Goal: Obtain resource: Download file/media

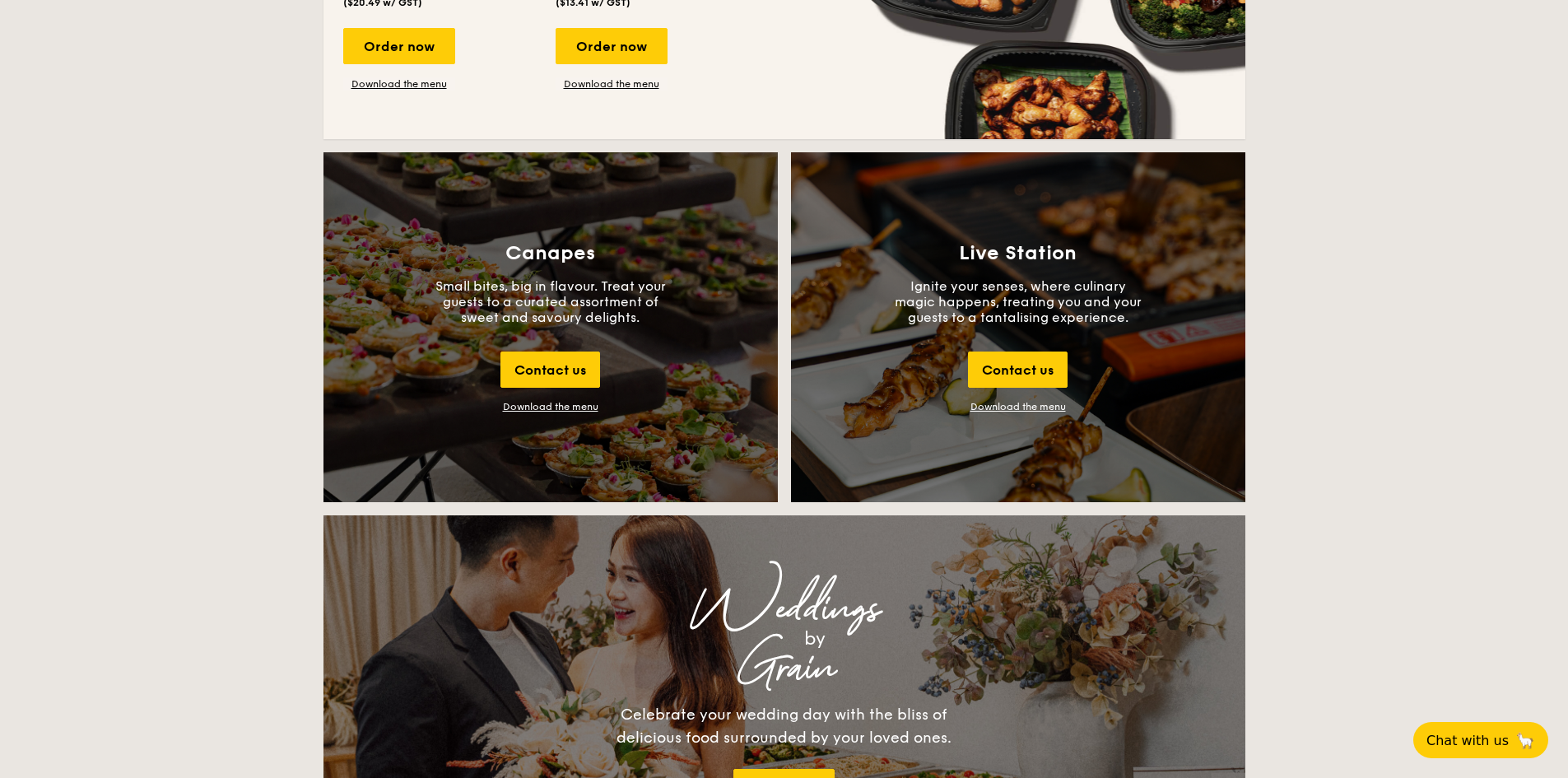
scroll to position [1729, 0]
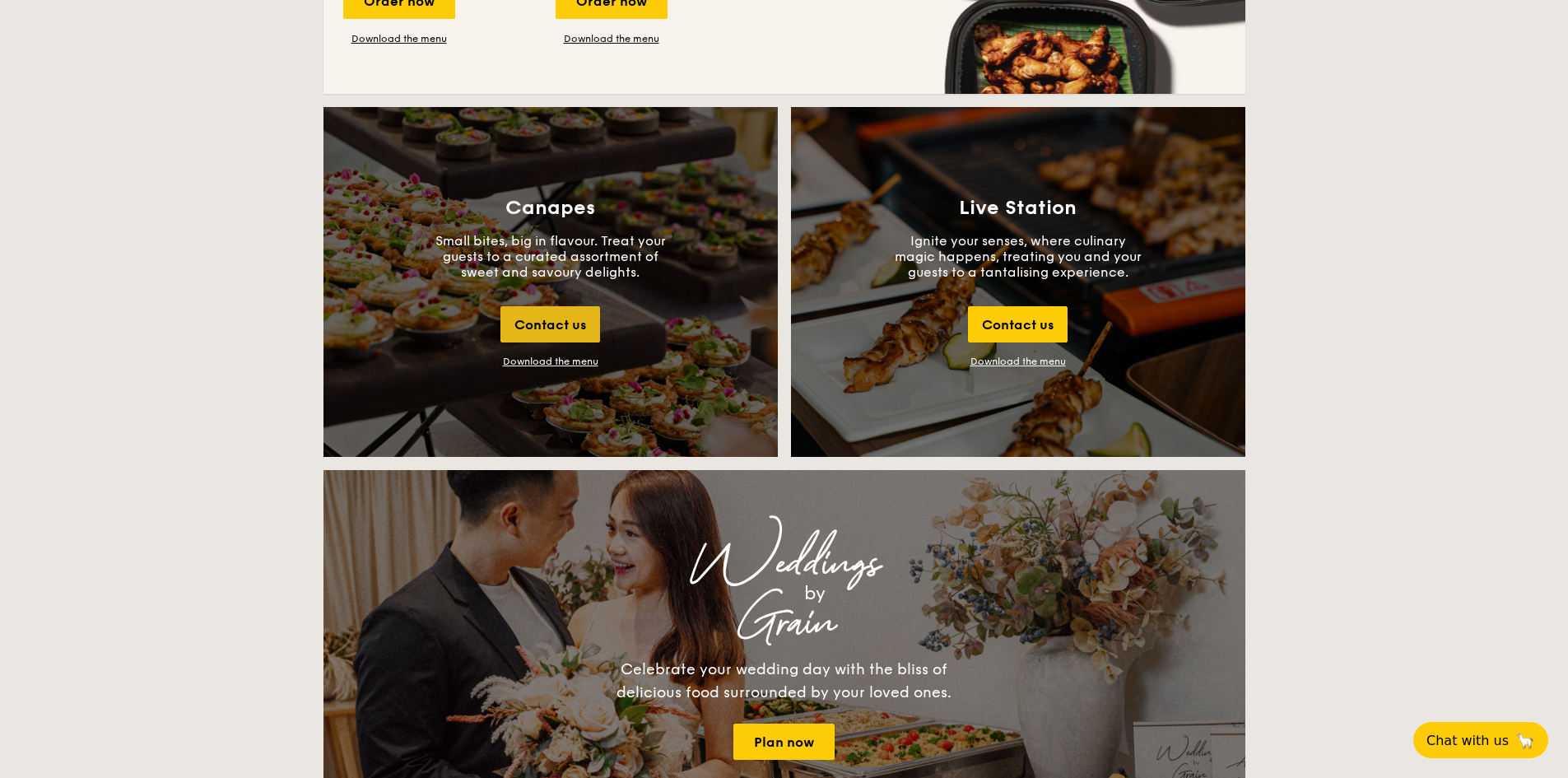
click at [574, 317] on div "Contact us" at bounding box center [550, 324] width 99 height 36
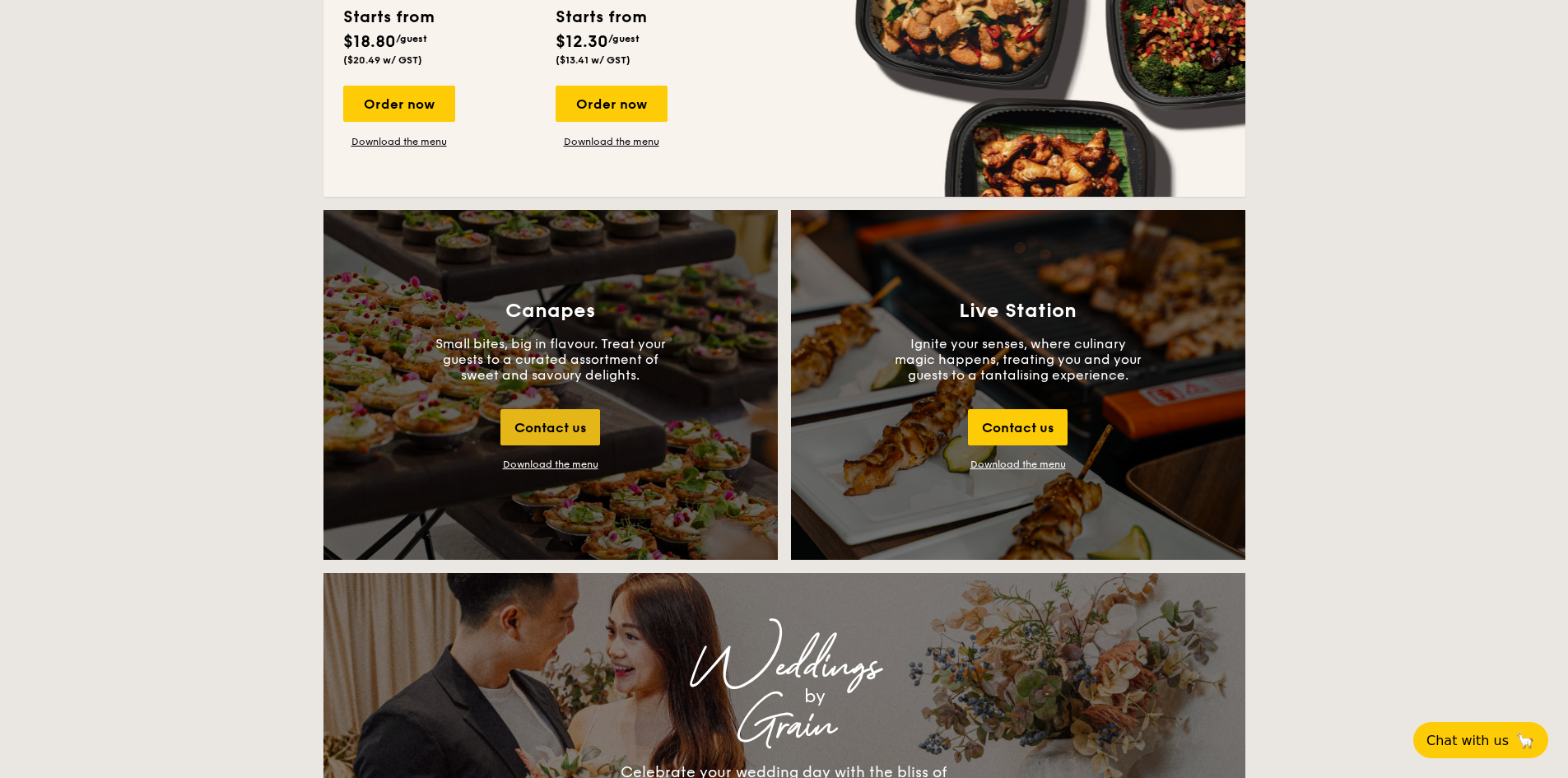
scroll to position [1706, 0]
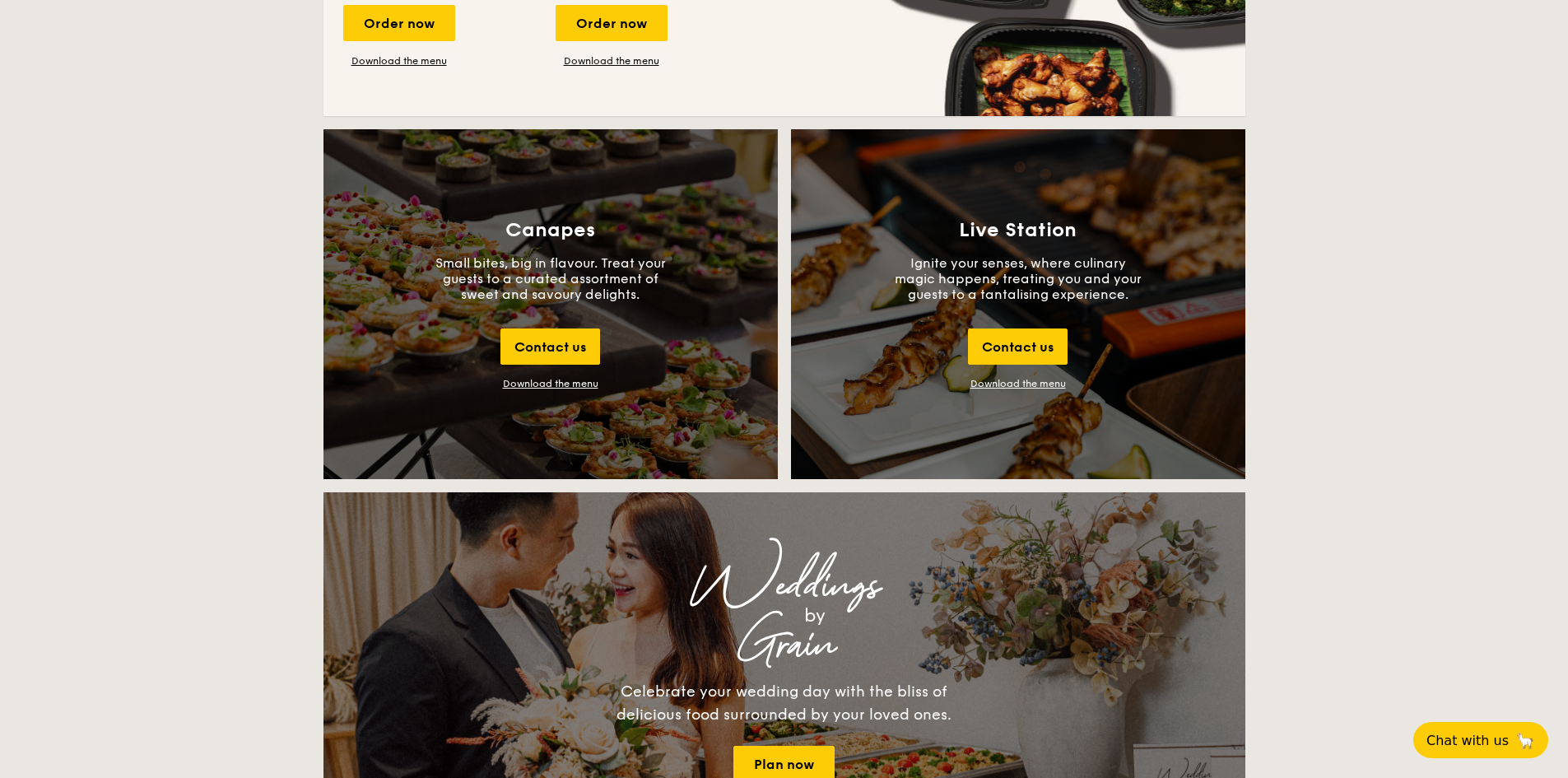
click at [575, 387] on div "Download the menu" at bounding box center [551, 384] width 96 height 12
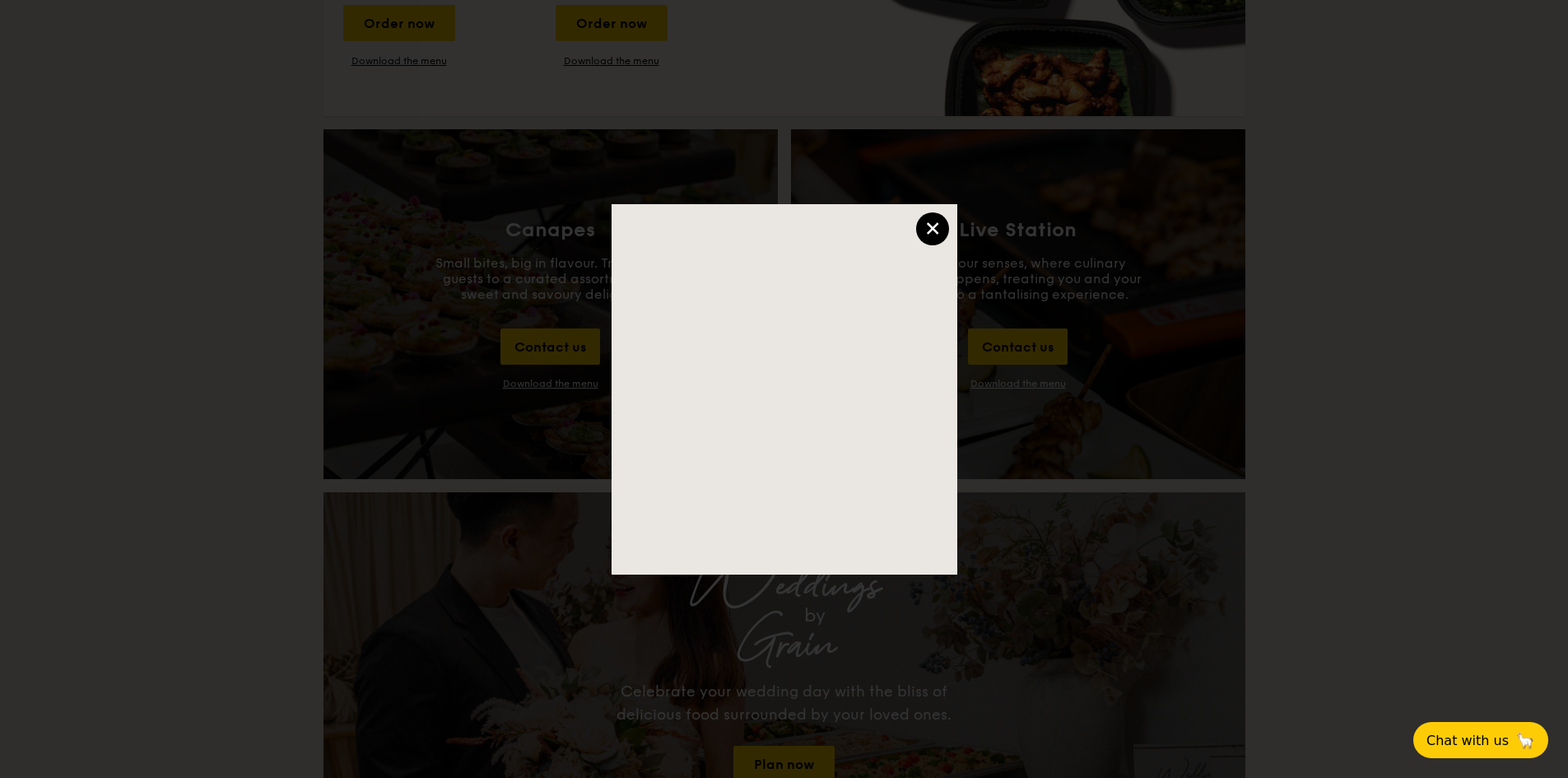
click at [930, 230] on div "×" at bounding box center [932, 228] width 33 height 33
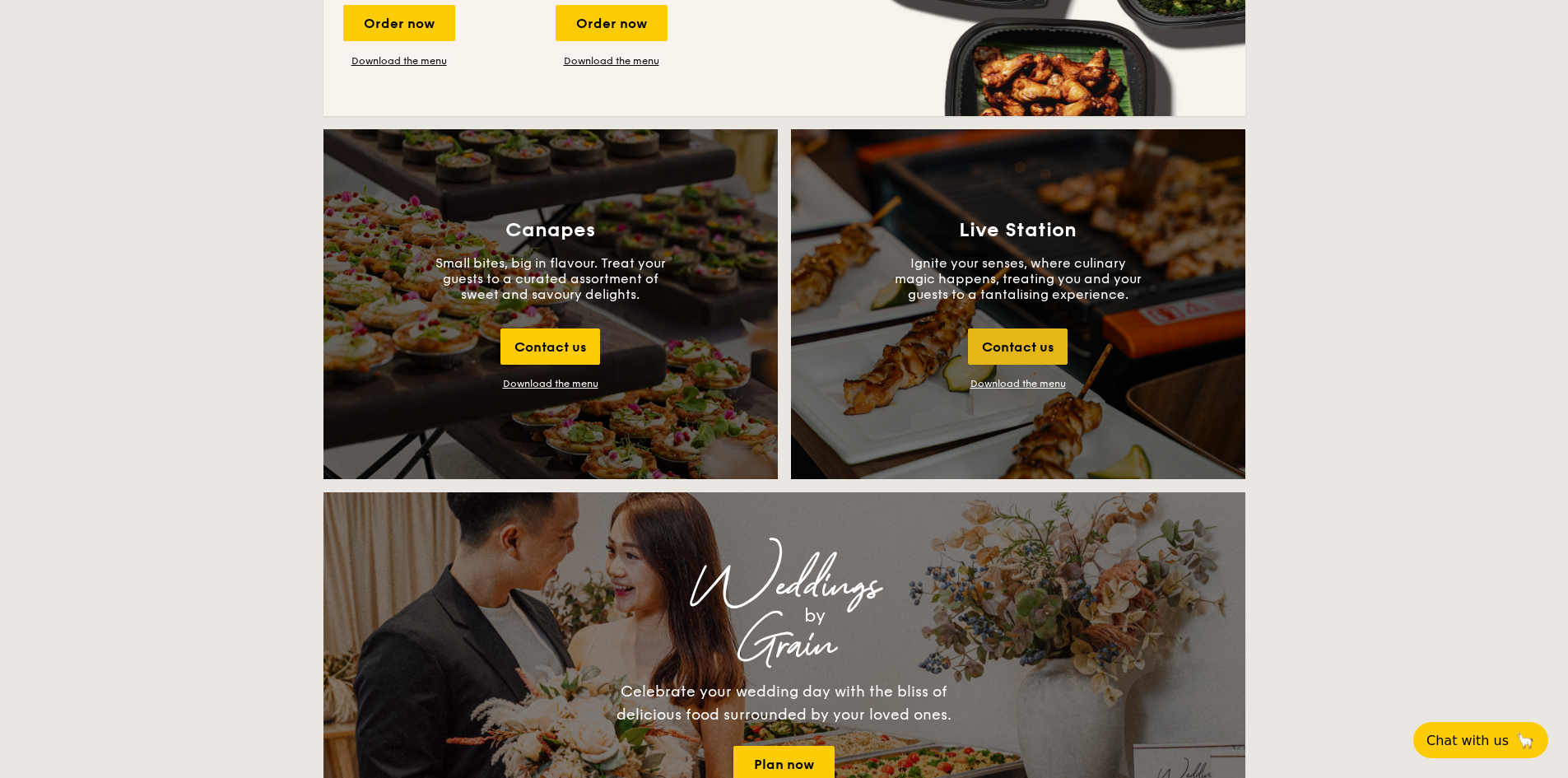
click at [1016, 349] on div "Contact us" at bounding box center [1018, 346] width 99 height 36
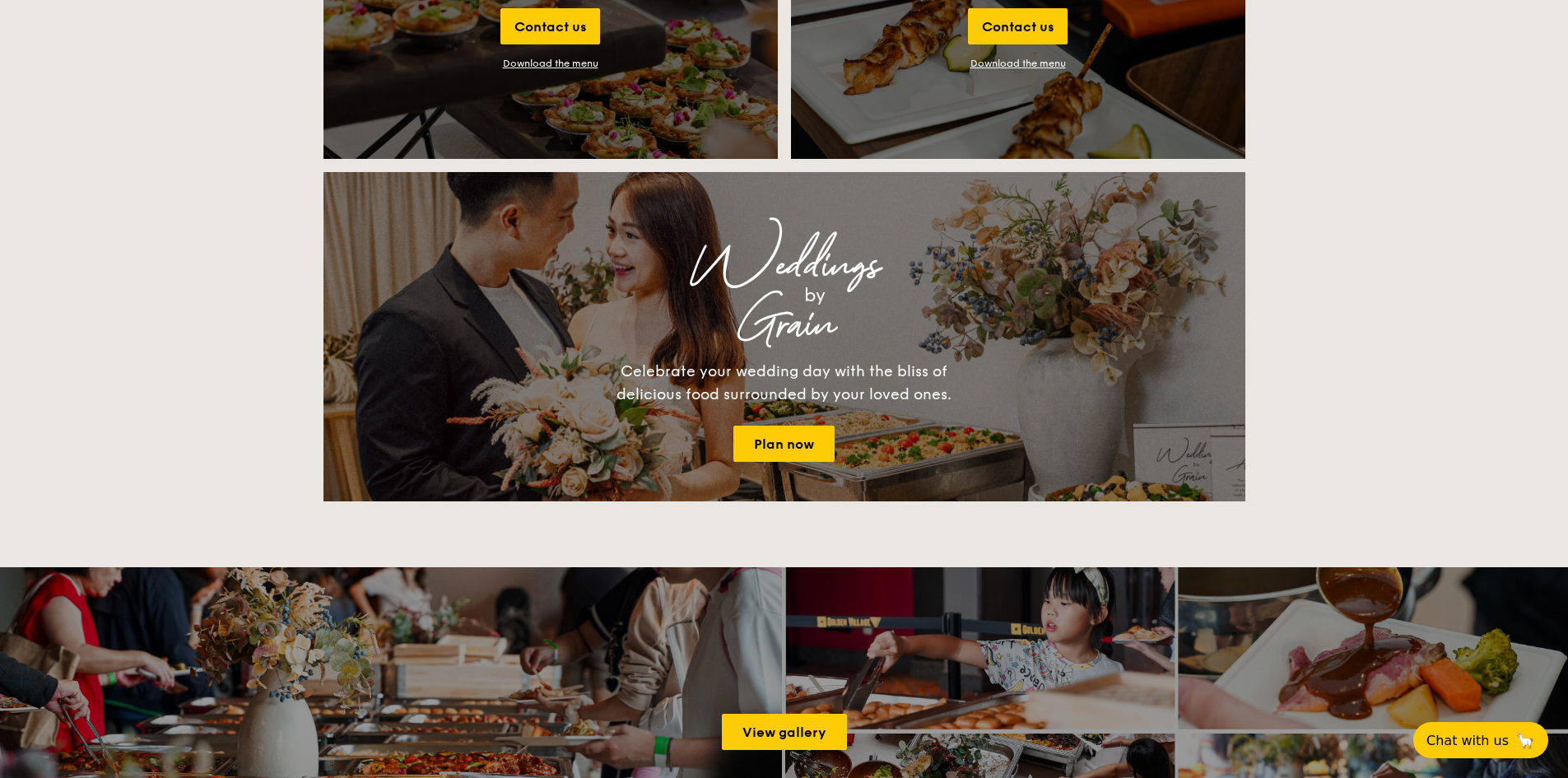
scroll to position [1871, 0]
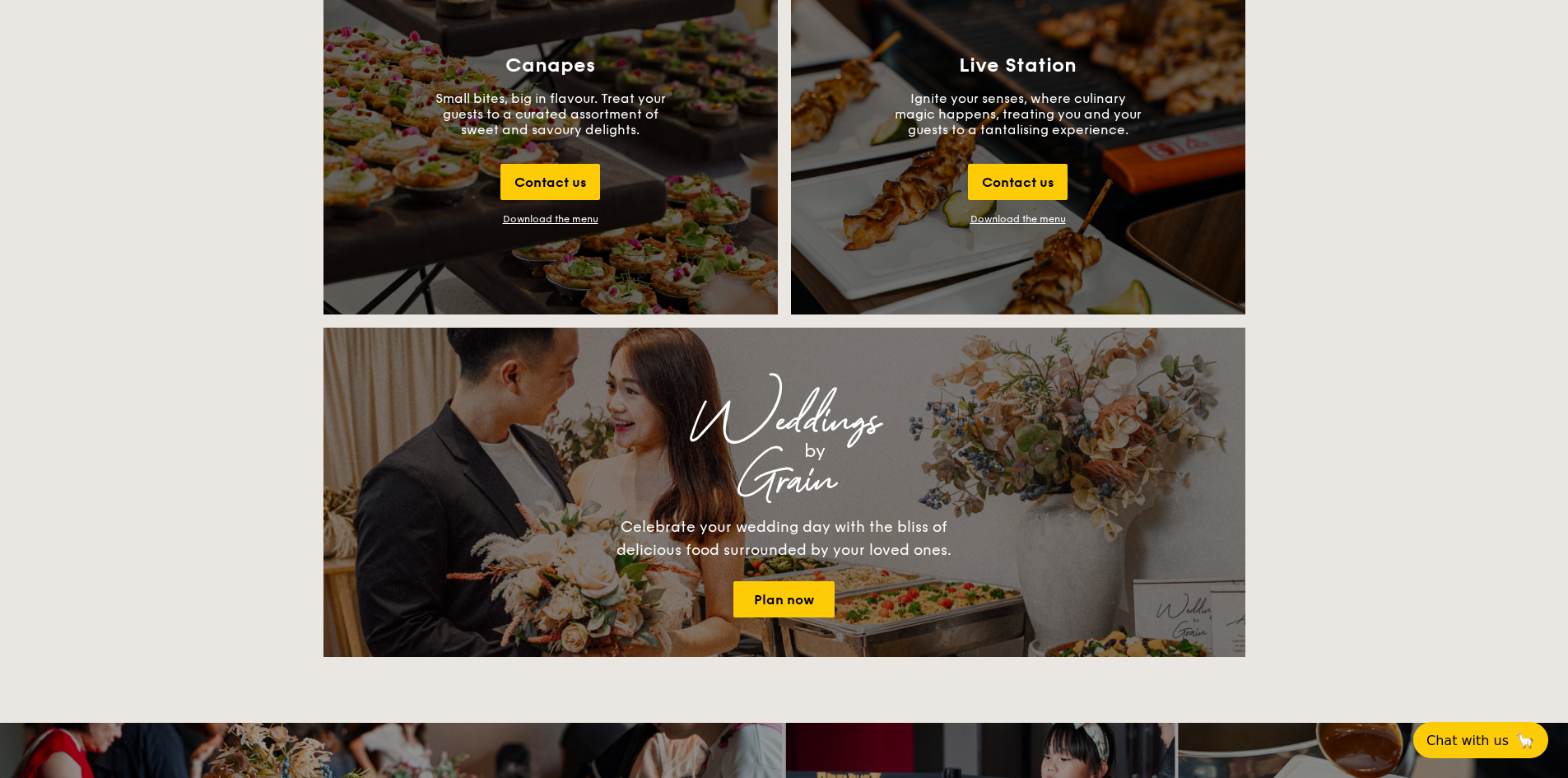
click at [1009, 217] on link "Download the menu" at bounding box center [1019, 219] width 96 height 12
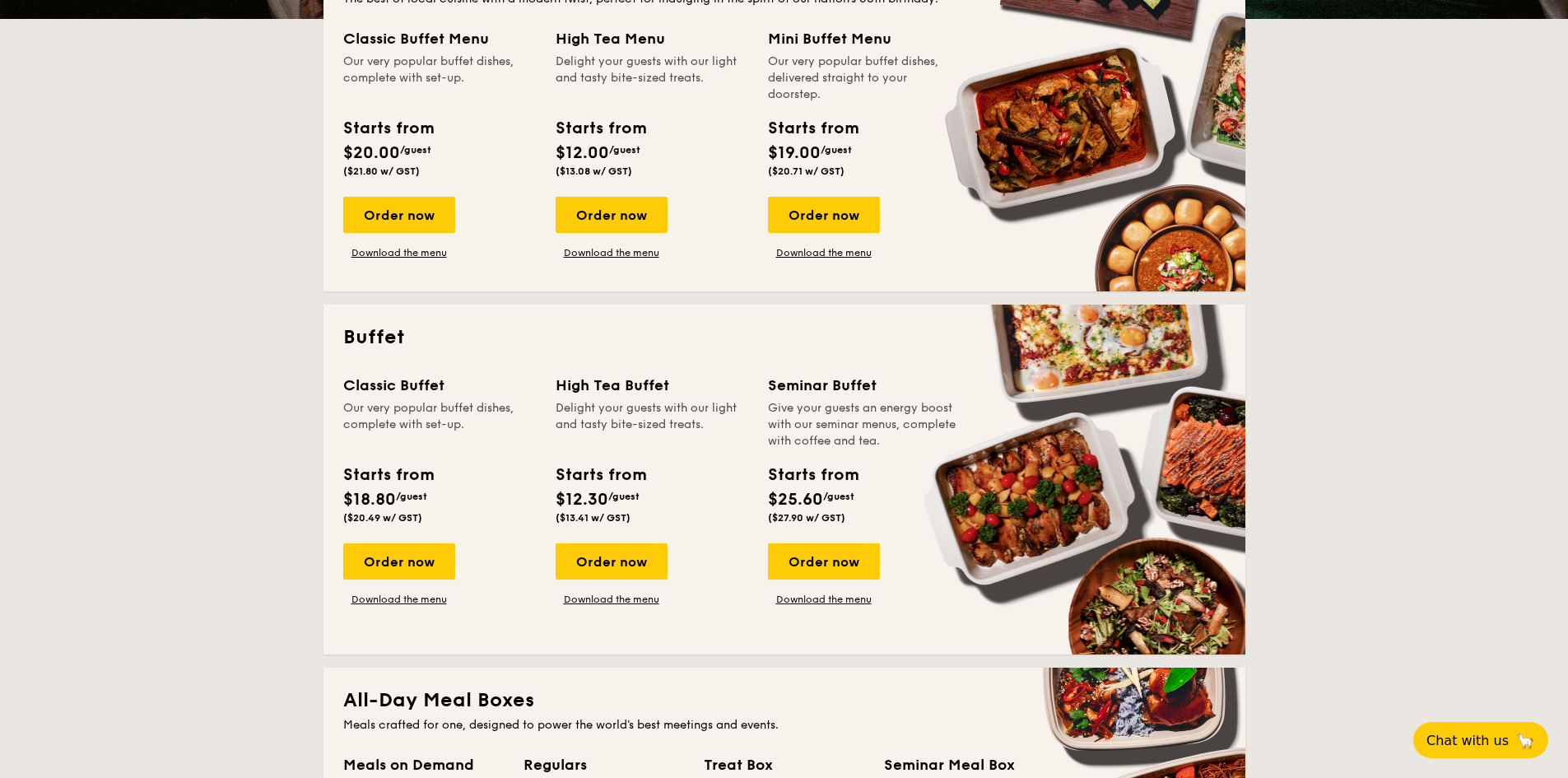
scroll to position [389, 0]
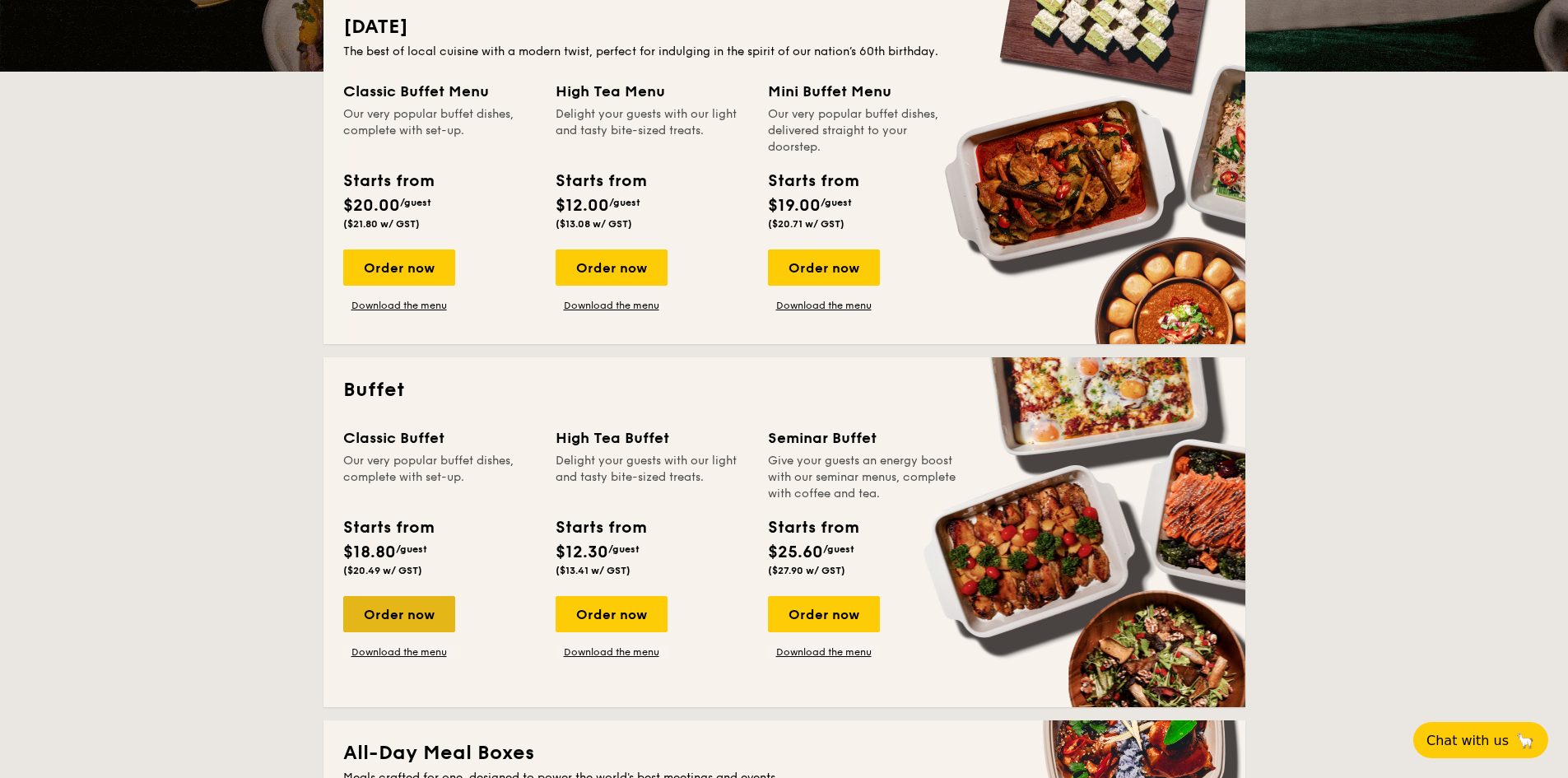
click at [410, 622] on div "Order now" at bounding box center [399, 614] width 112 height 36
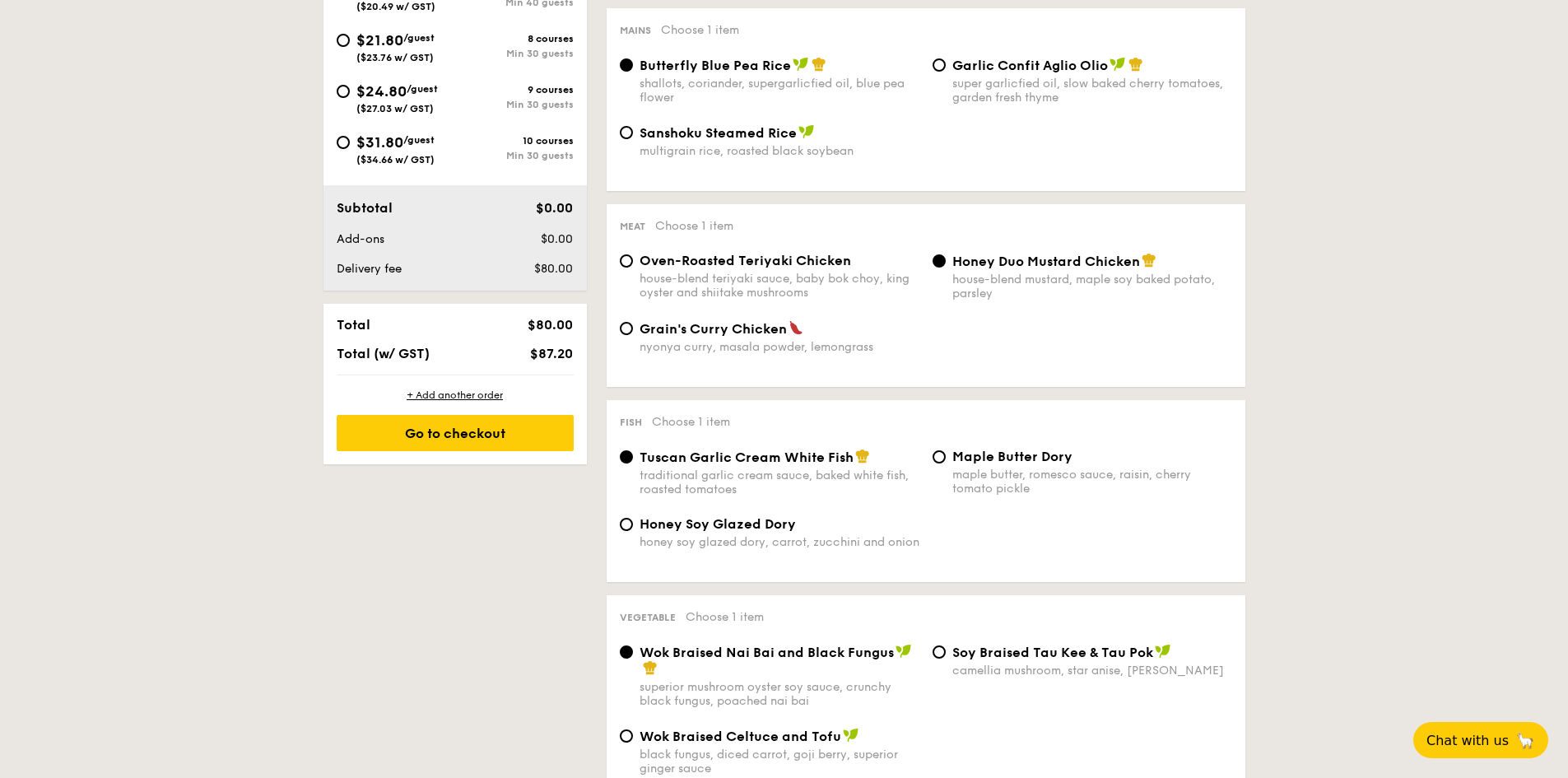
scroll to position [576, 0]
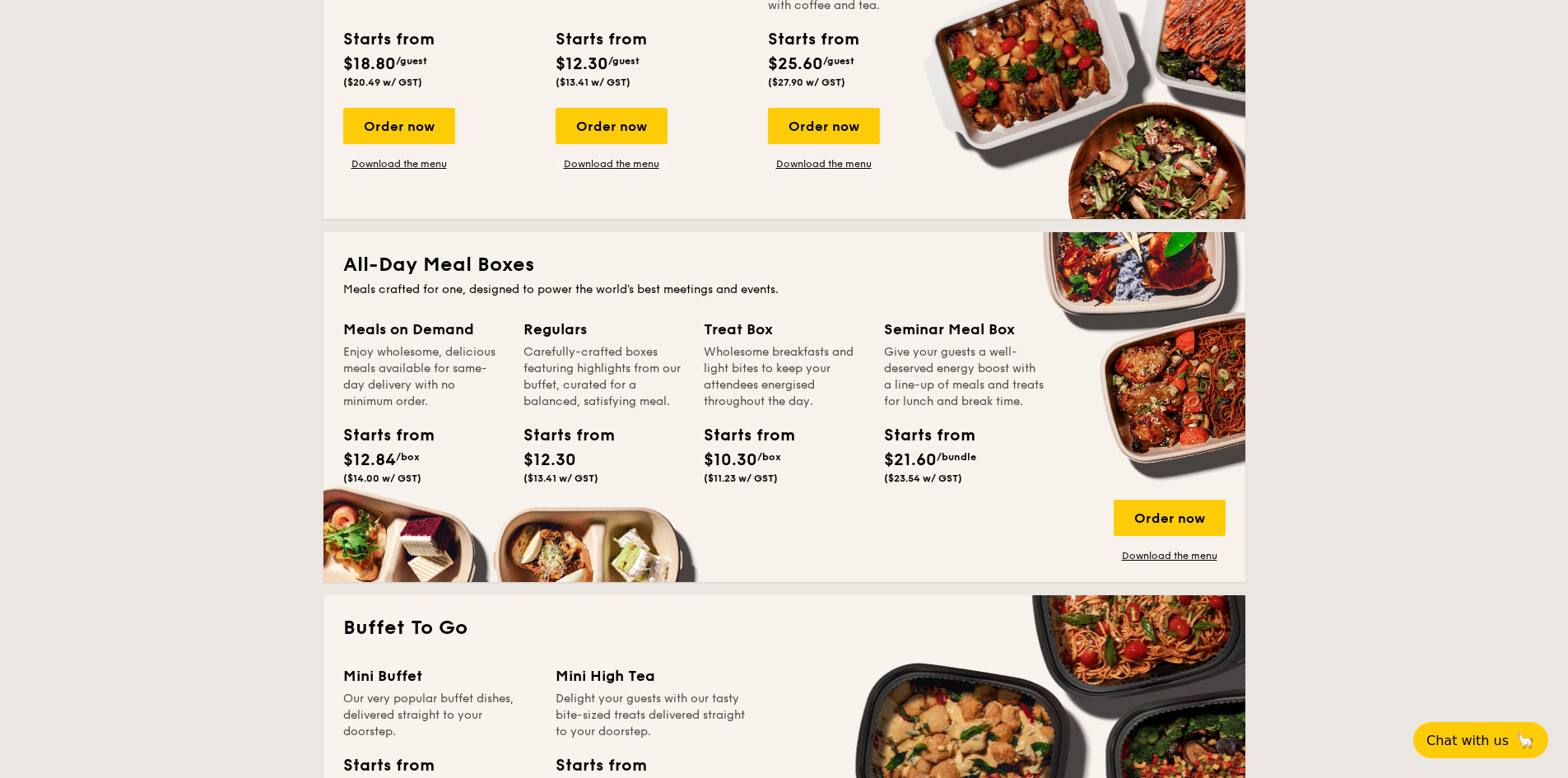
scroll to position [637, 0]
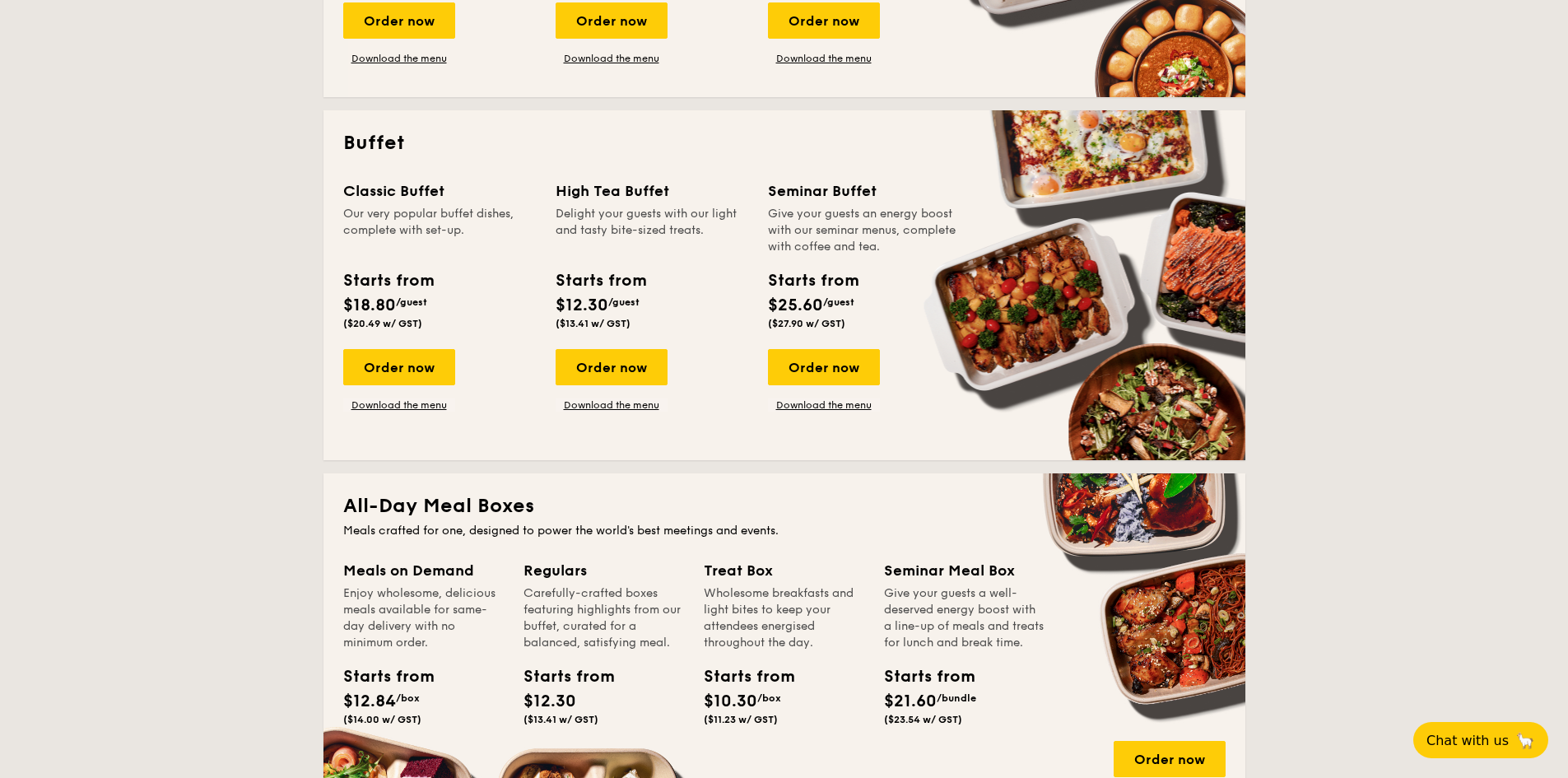
click at [815, 412] on div "Classic Buffet Our very popular buffet dishes, complete with set-up. Starts fro…" at bounding box center [784, 309] width 882 height 261
click at [822, 403] on link "Download the menu" at bounding box center [824, 404] width 112 height 13
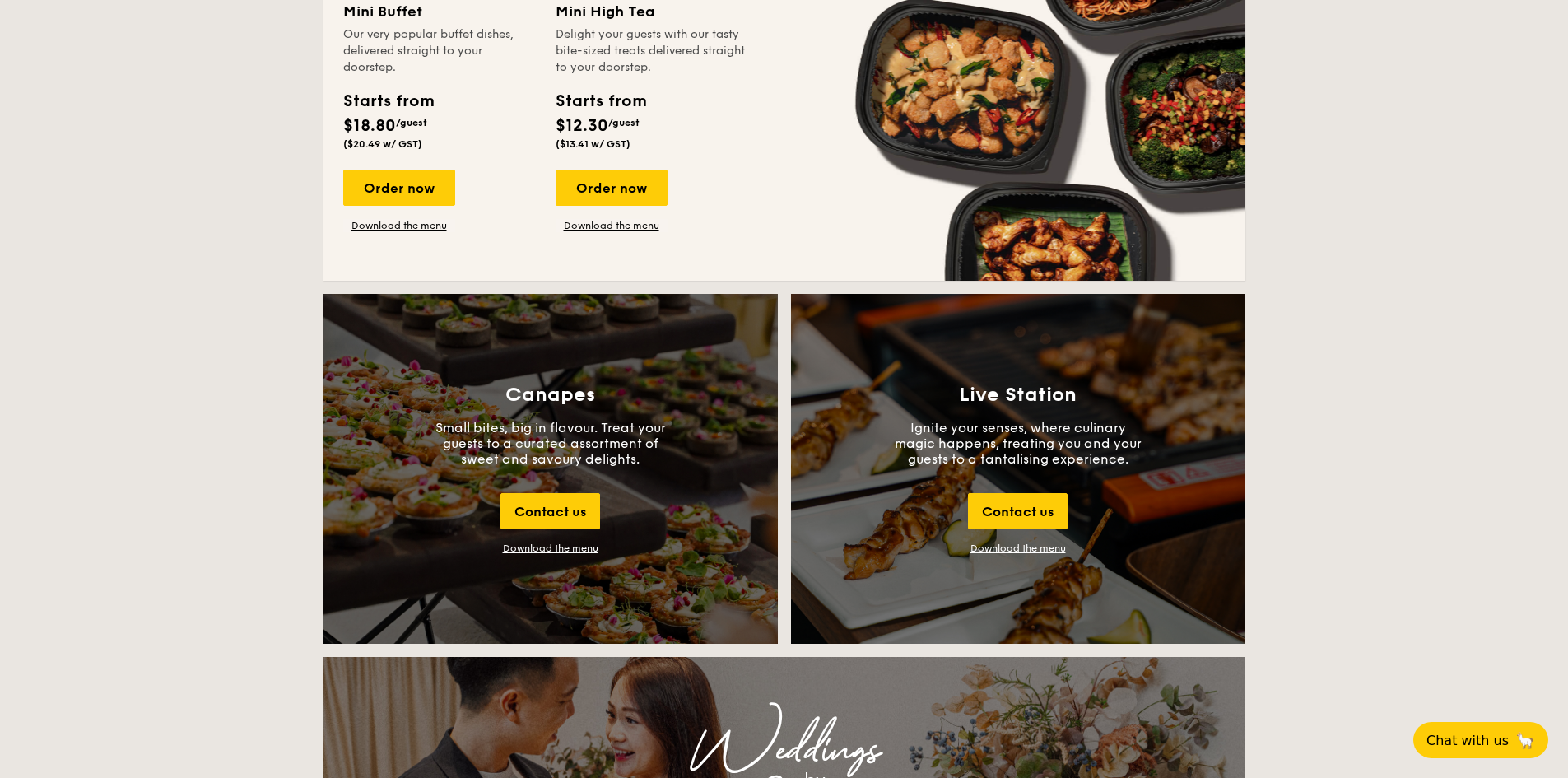
scroll to position [1789, 0]
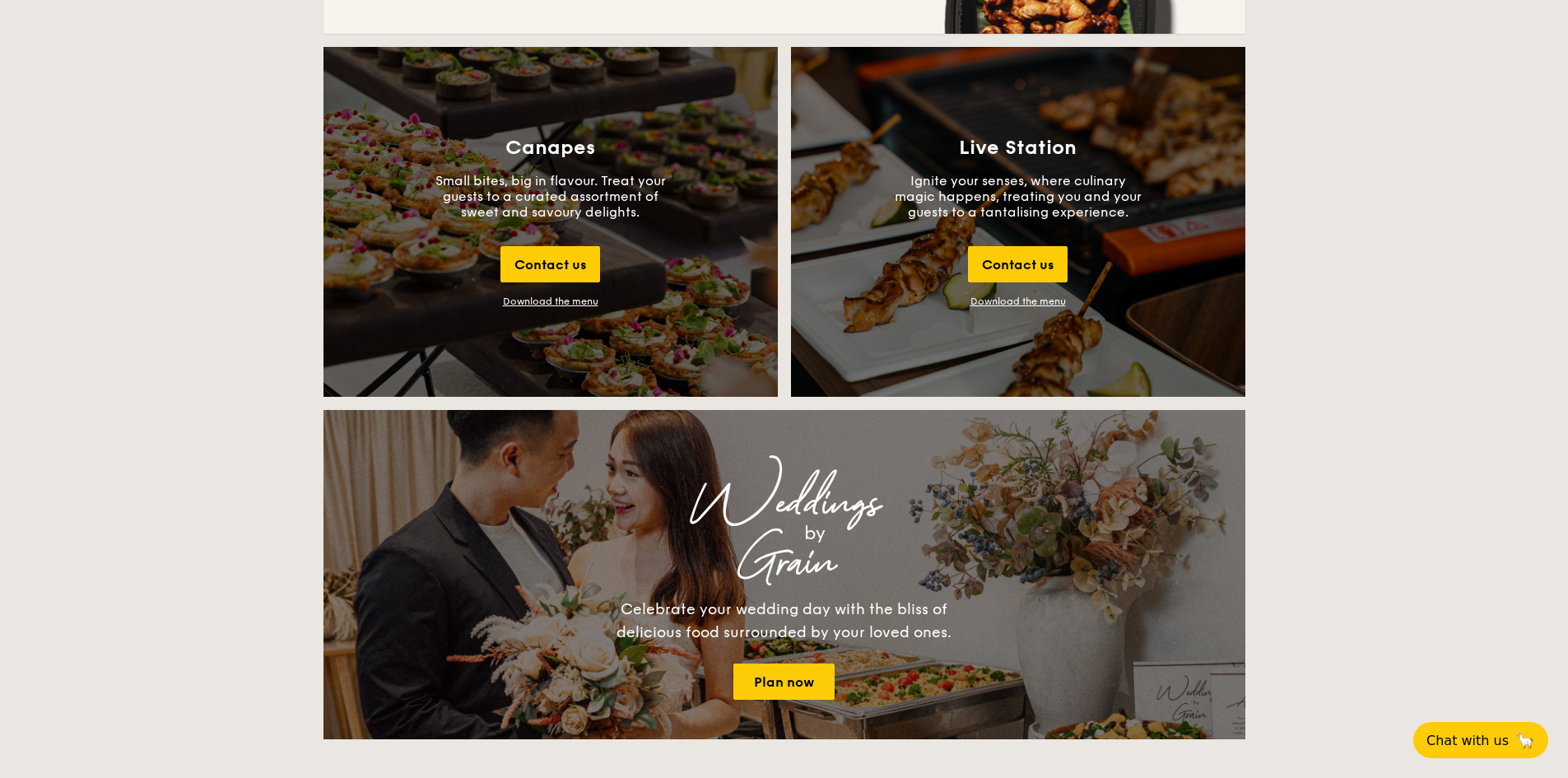
click at [570, 298] on div "Download the menu" at bounding box center [551, 301] width 96 height 12
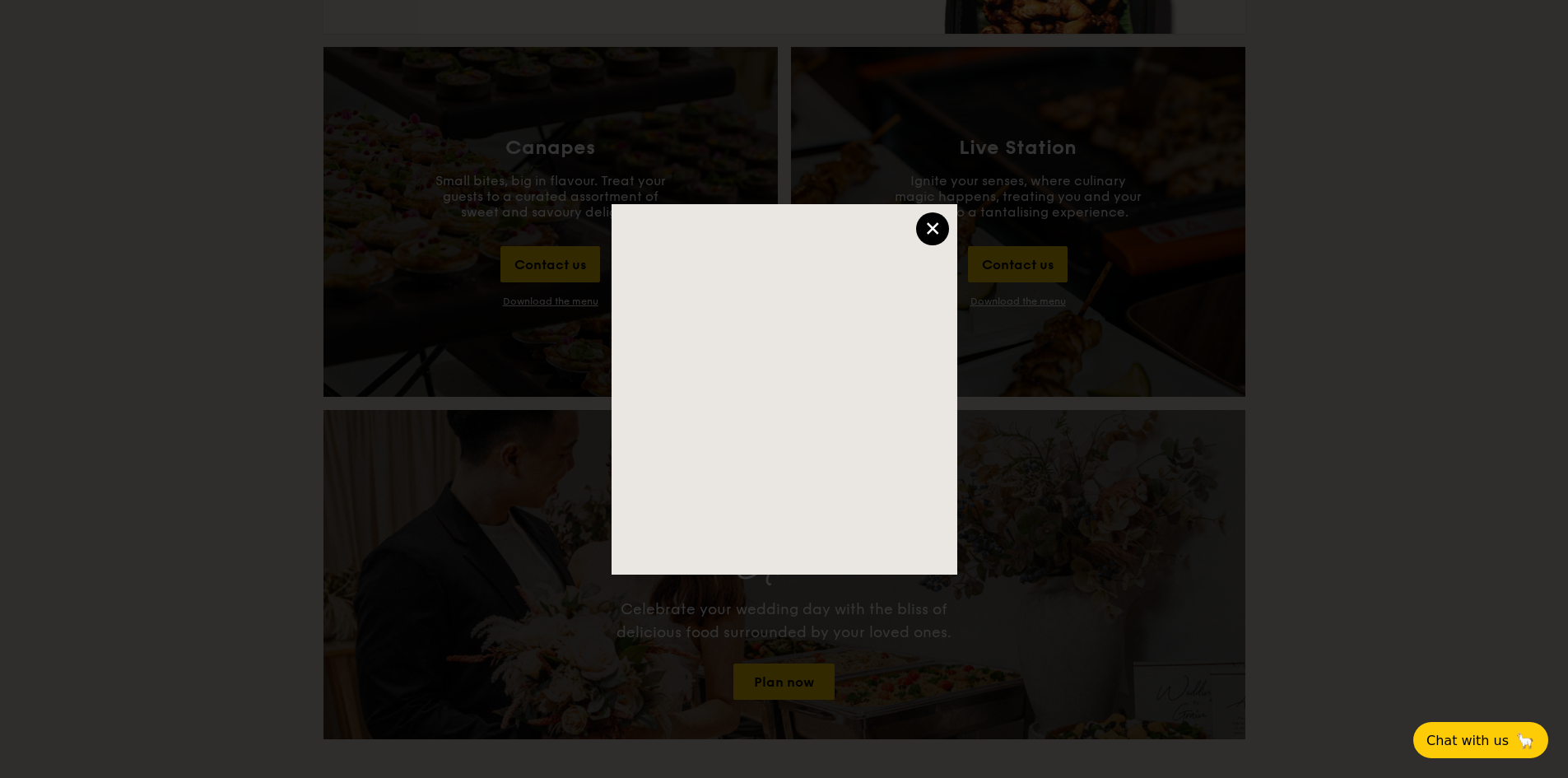
click at [936, 228] on div "×" at bounding box center [932, 228] width 33 height 33
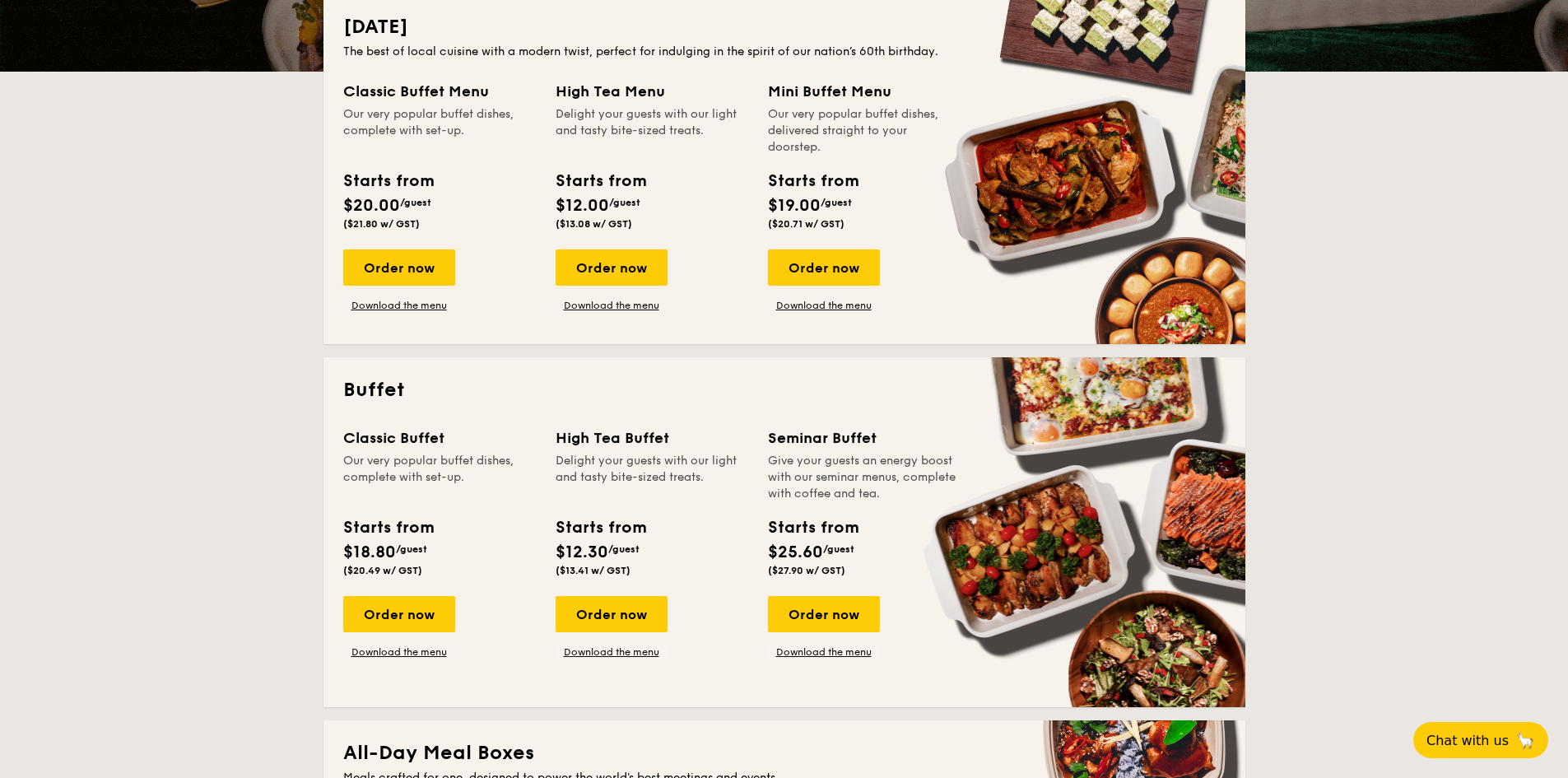
scroll to position [307, 0]
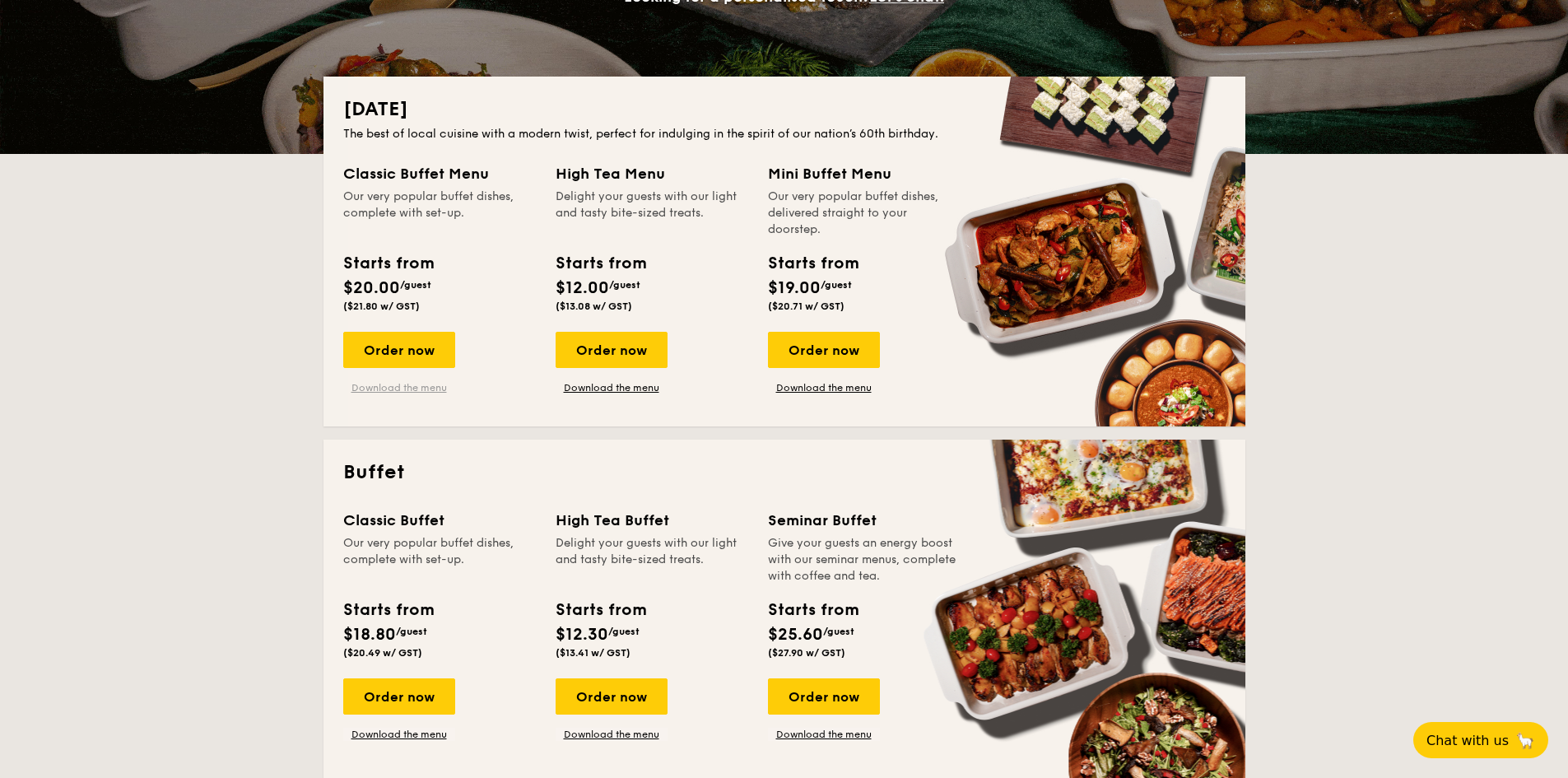
click at [399, 389] on link "Download the menu" at bounding box center [399, 387] width 112 height 13
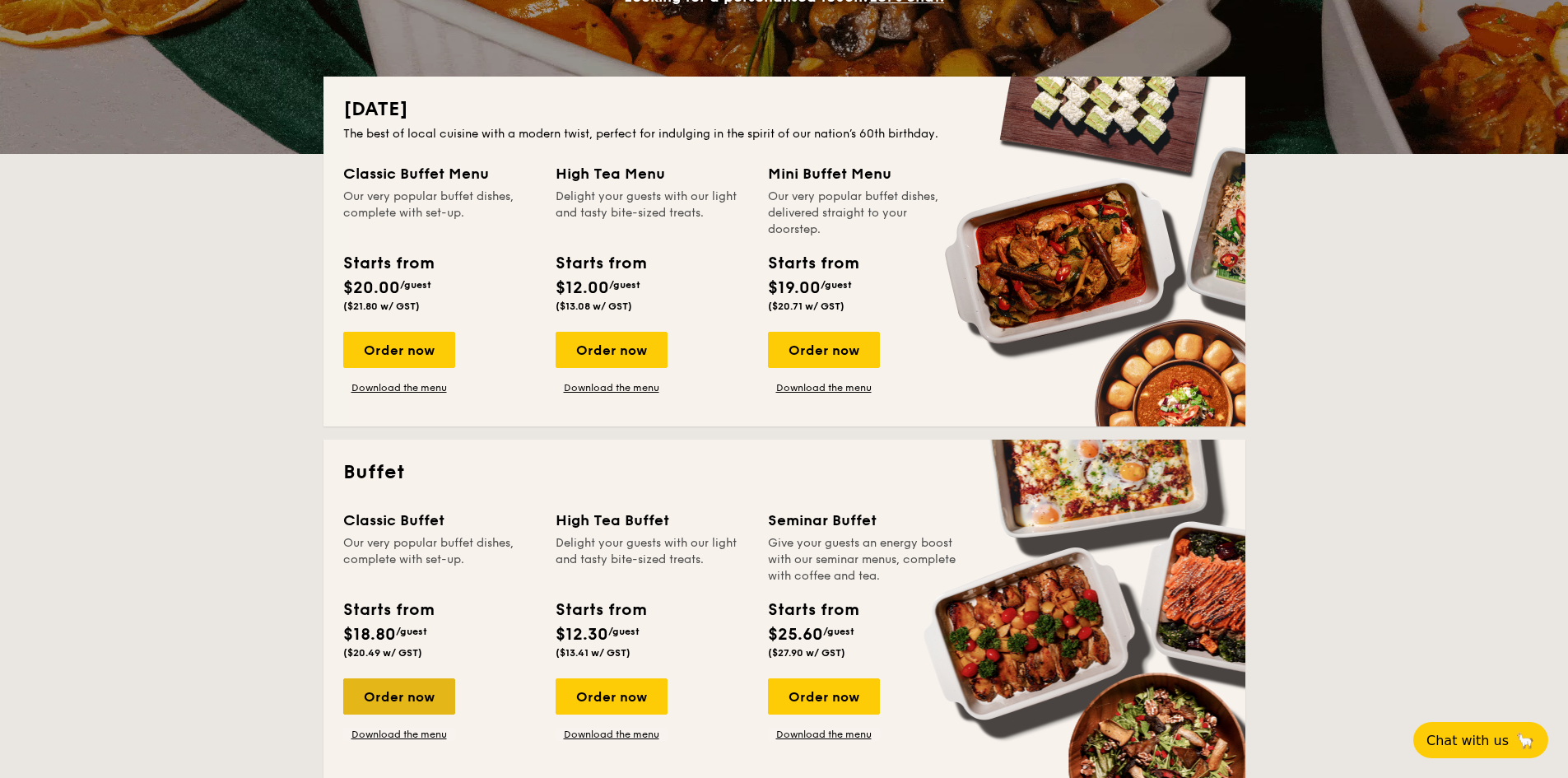
click at [416, 693] on div "Order now" at bounding box center [399, 696] width 112 height 36
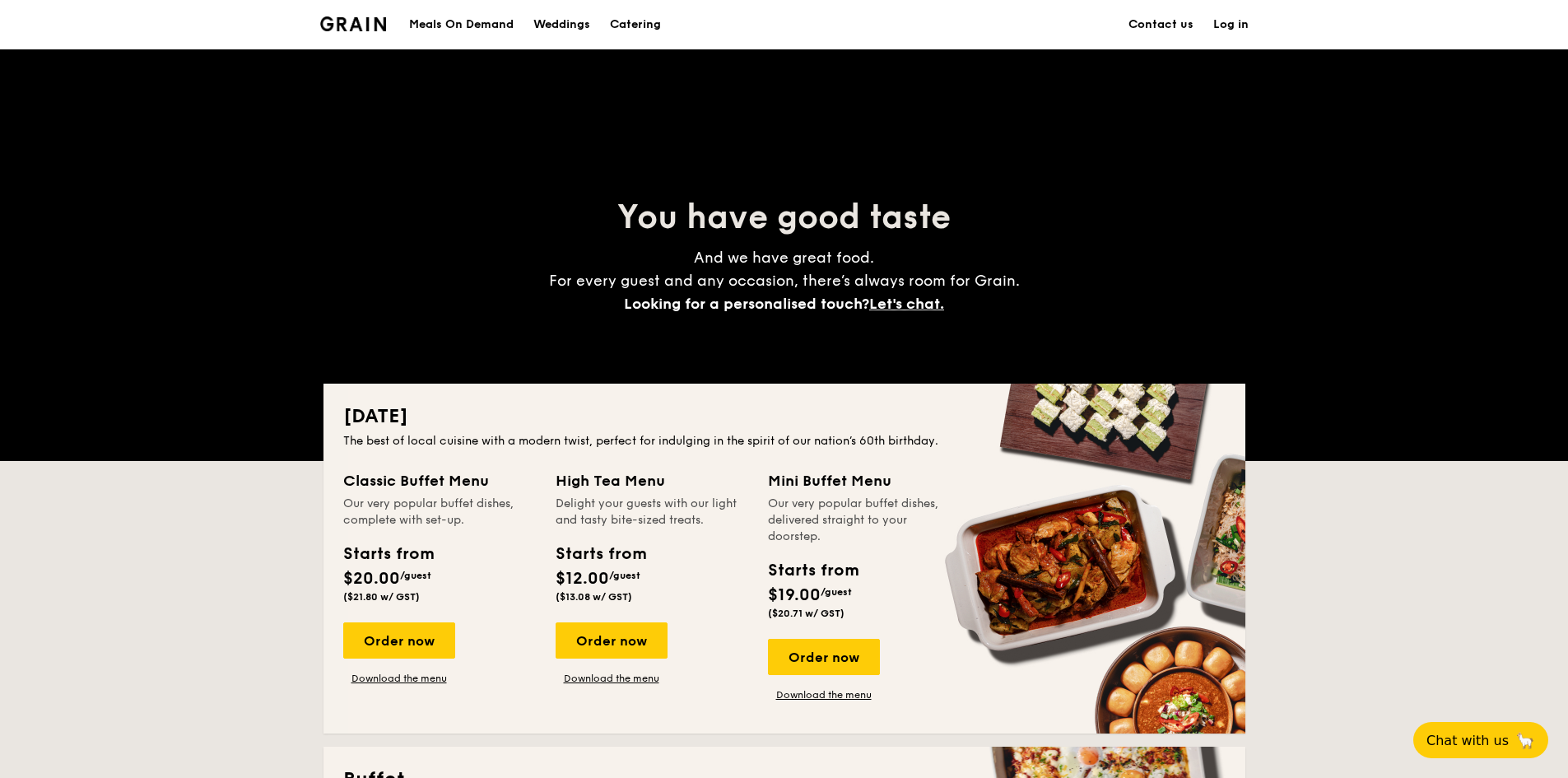
scroll to position [307, 0]
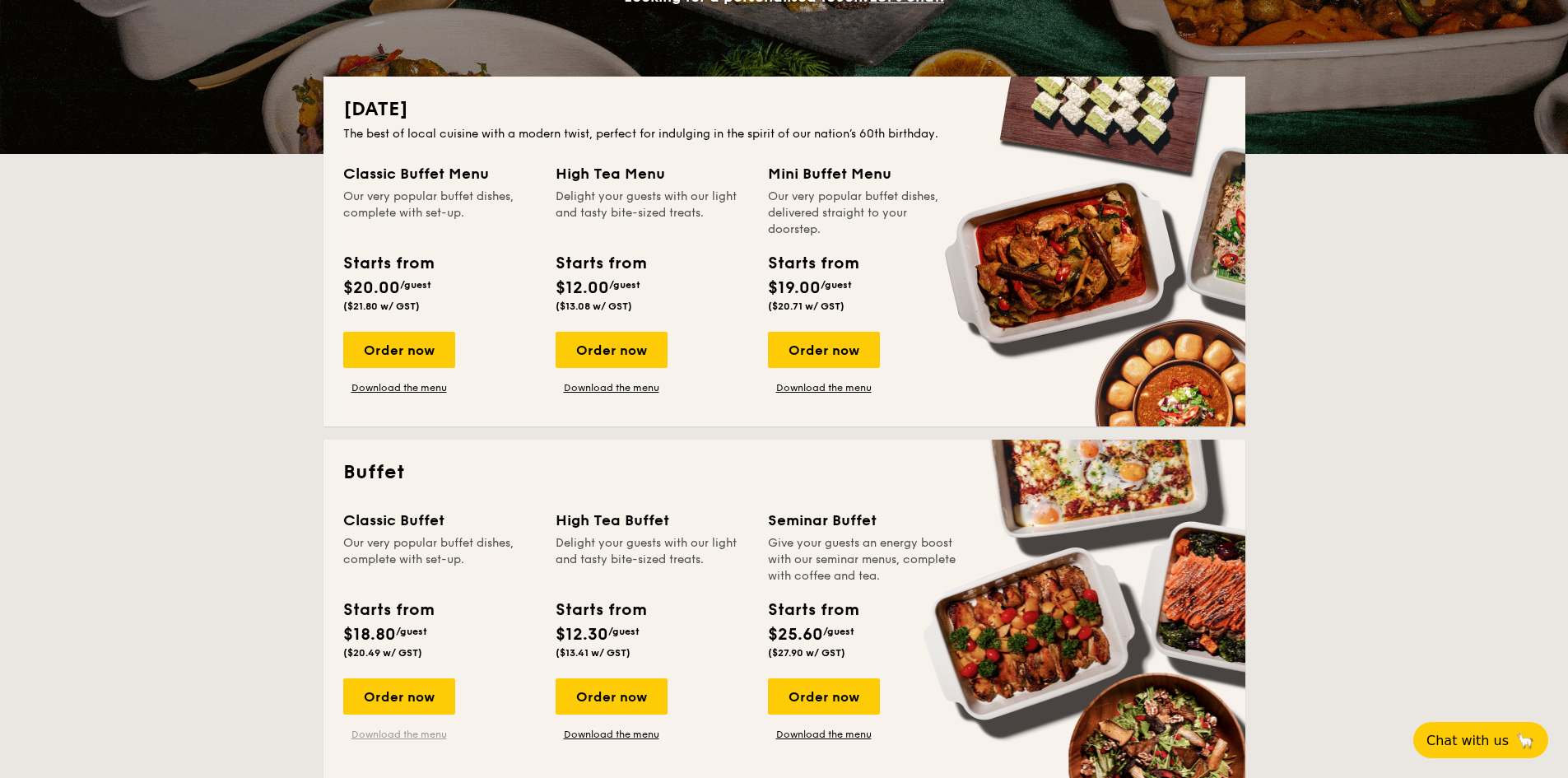
click at [402, 738] on link "Download the menu" at bounding box center [399, 733] width 112 height 13
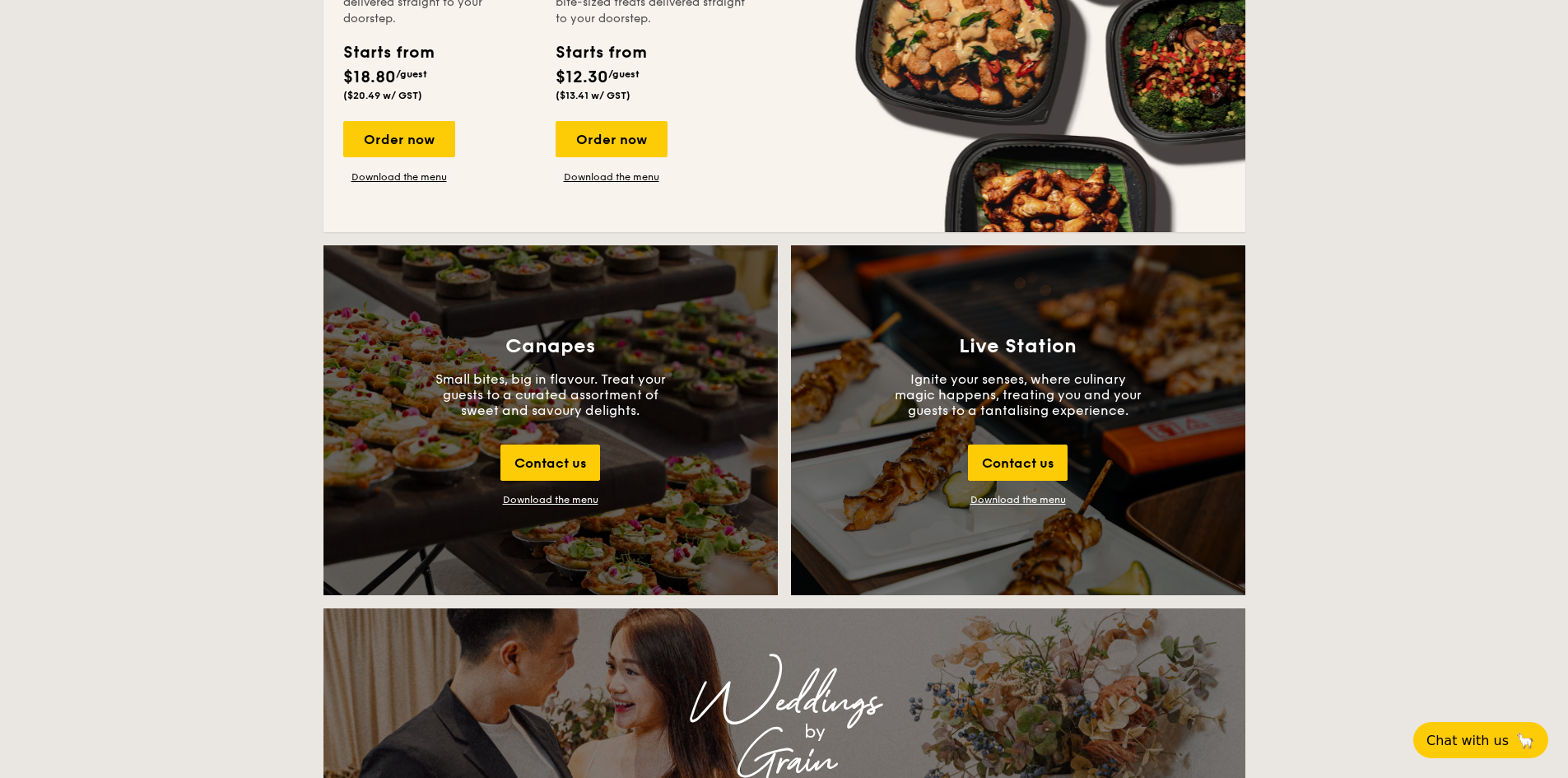
scroll to position [1706, 0]
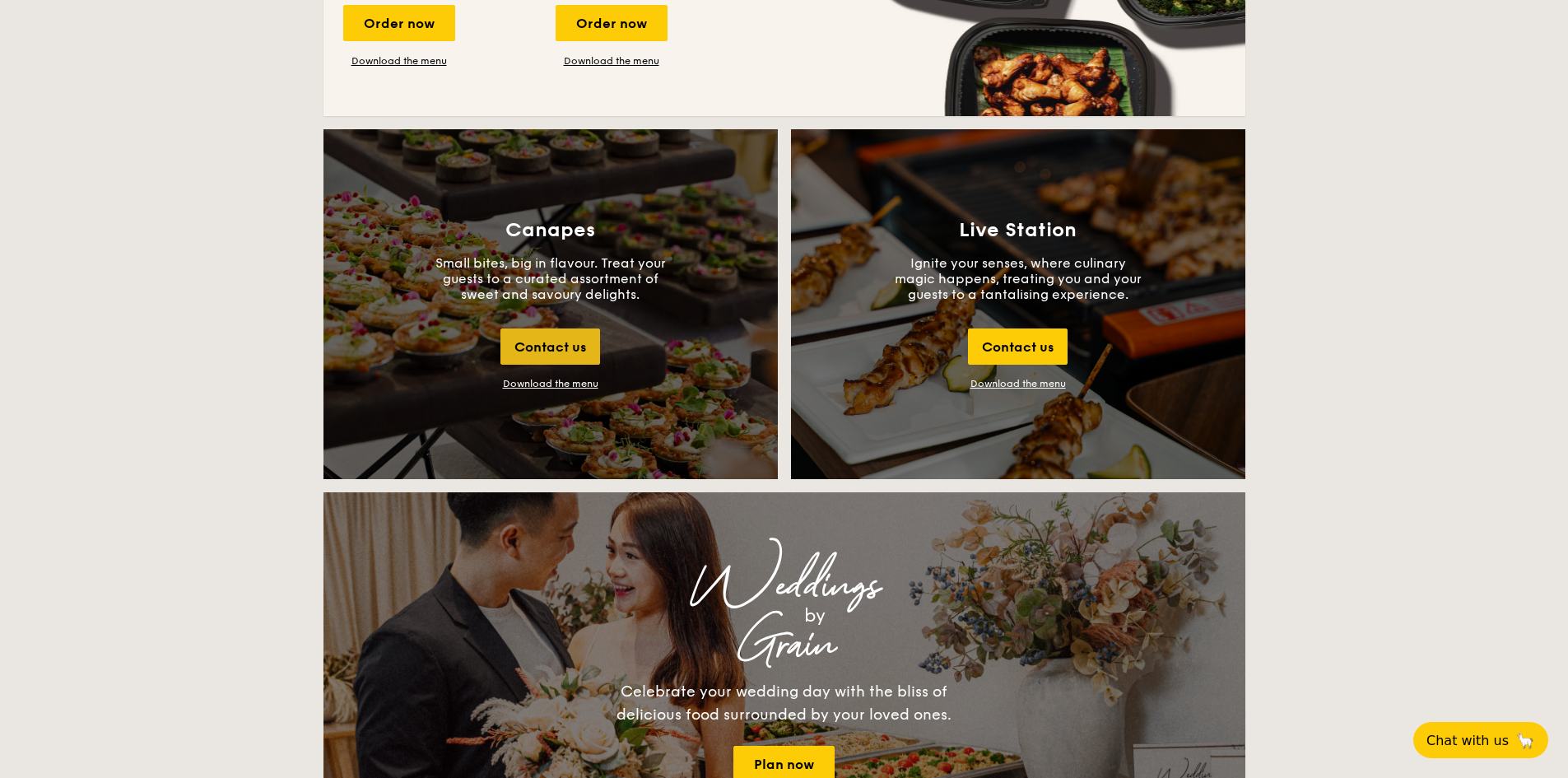
click at [561, 348] on div "Contact us" at bounding box center [550, 346] width 99 height 36
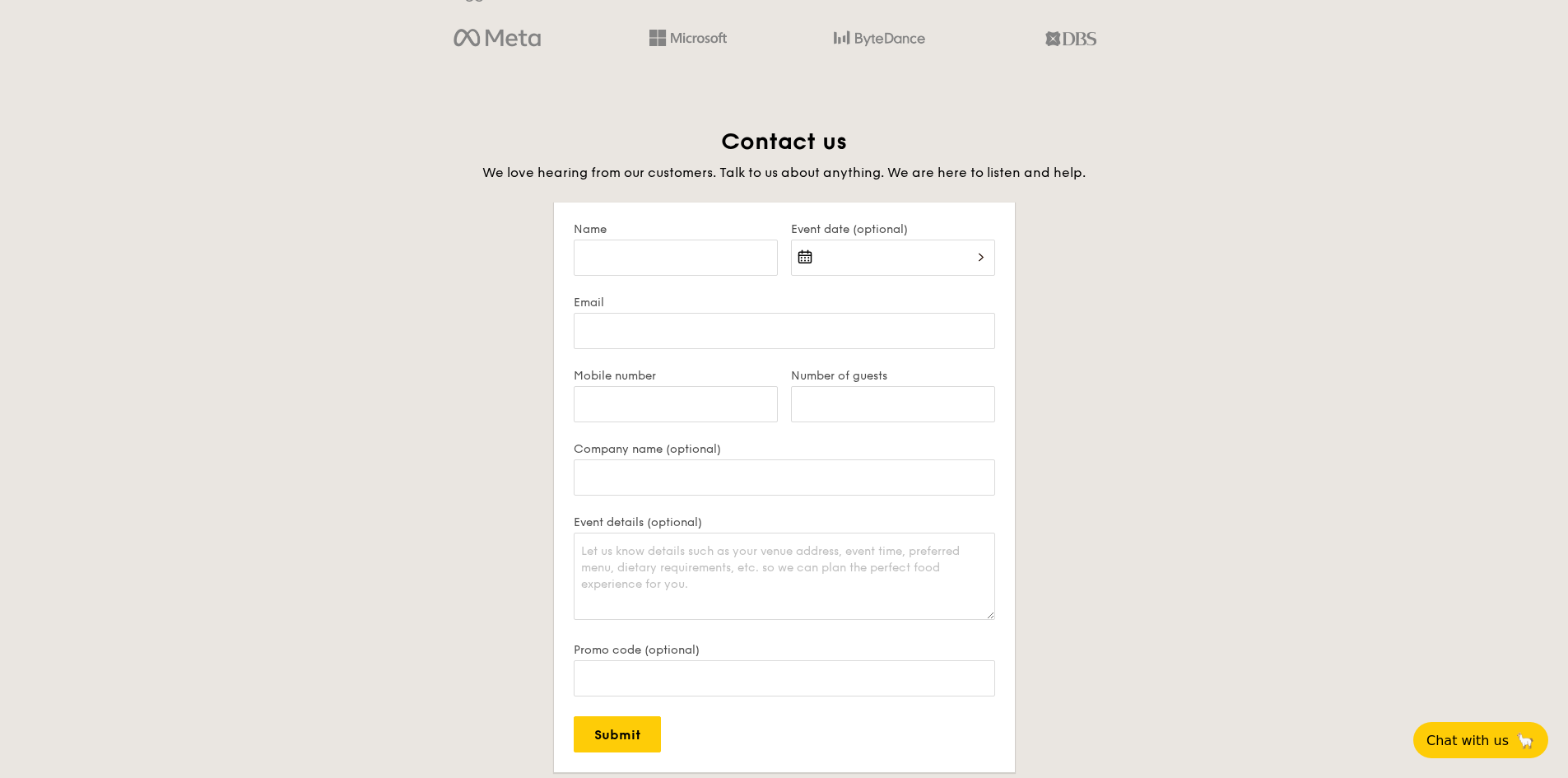
scroll to position [3189, 0]
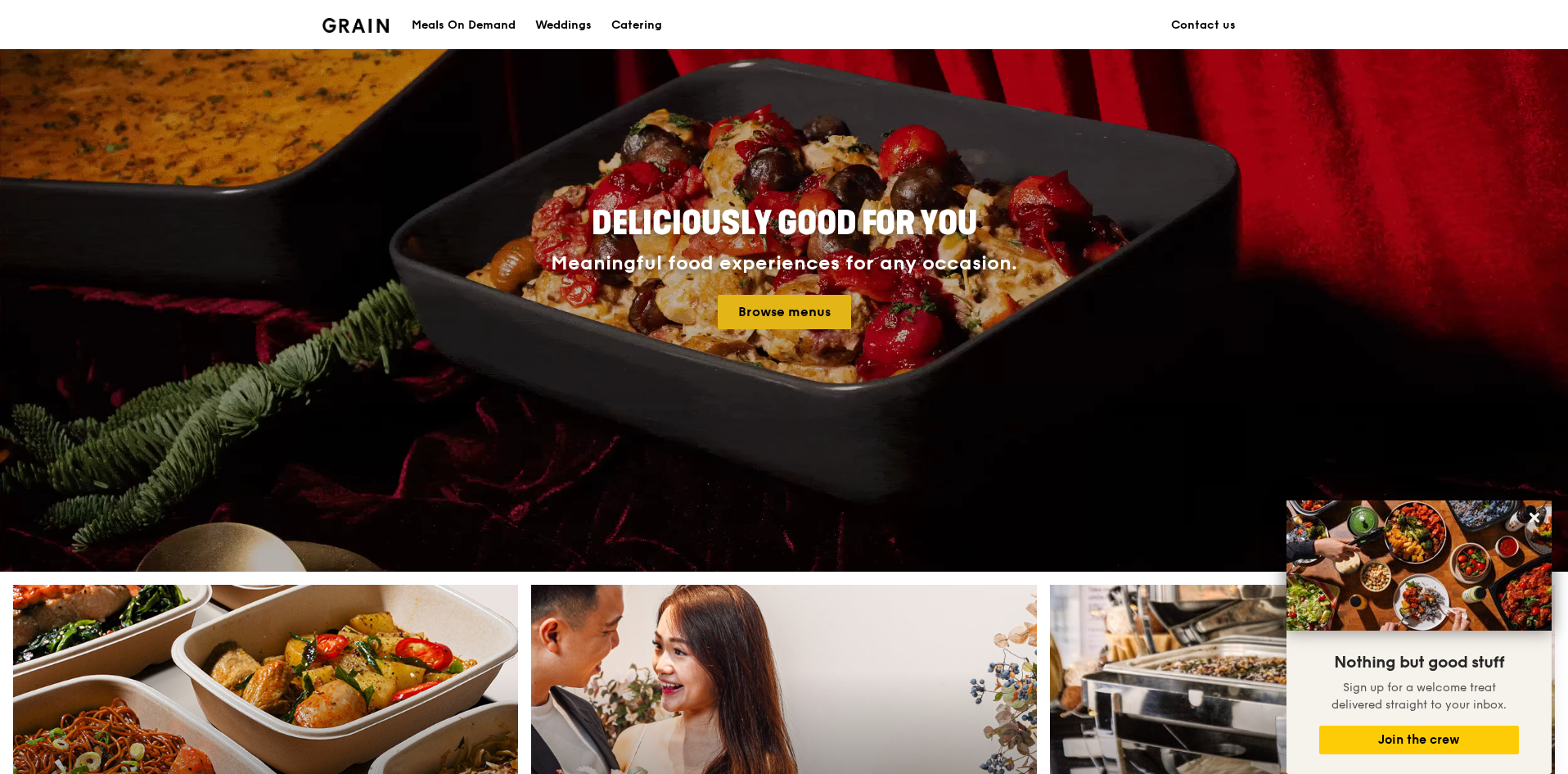
scroll to position [482, 0]
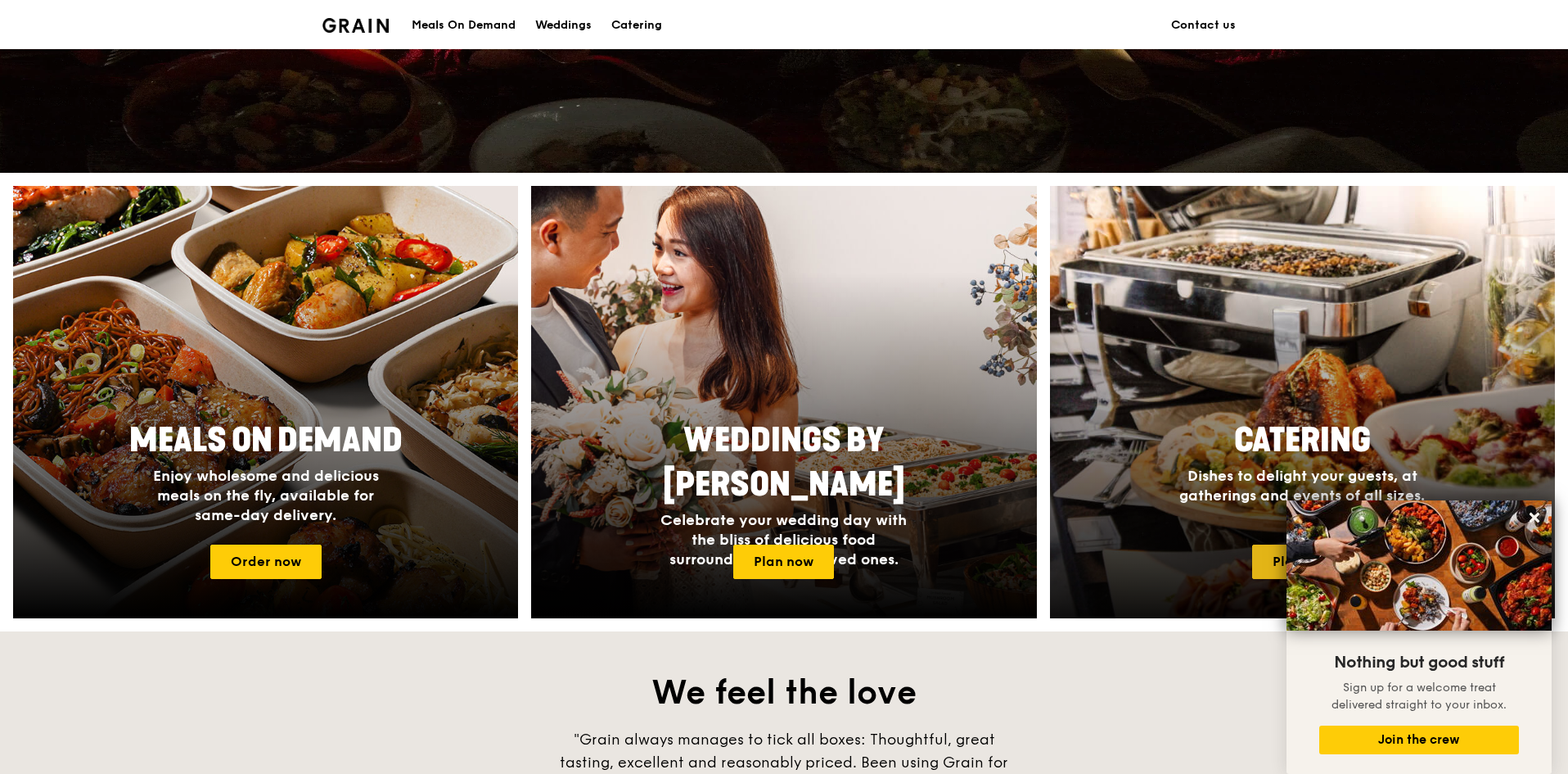
click at [1279, 560] on link "Plan now" at bounding box center [1303, 561] width 101 height 35
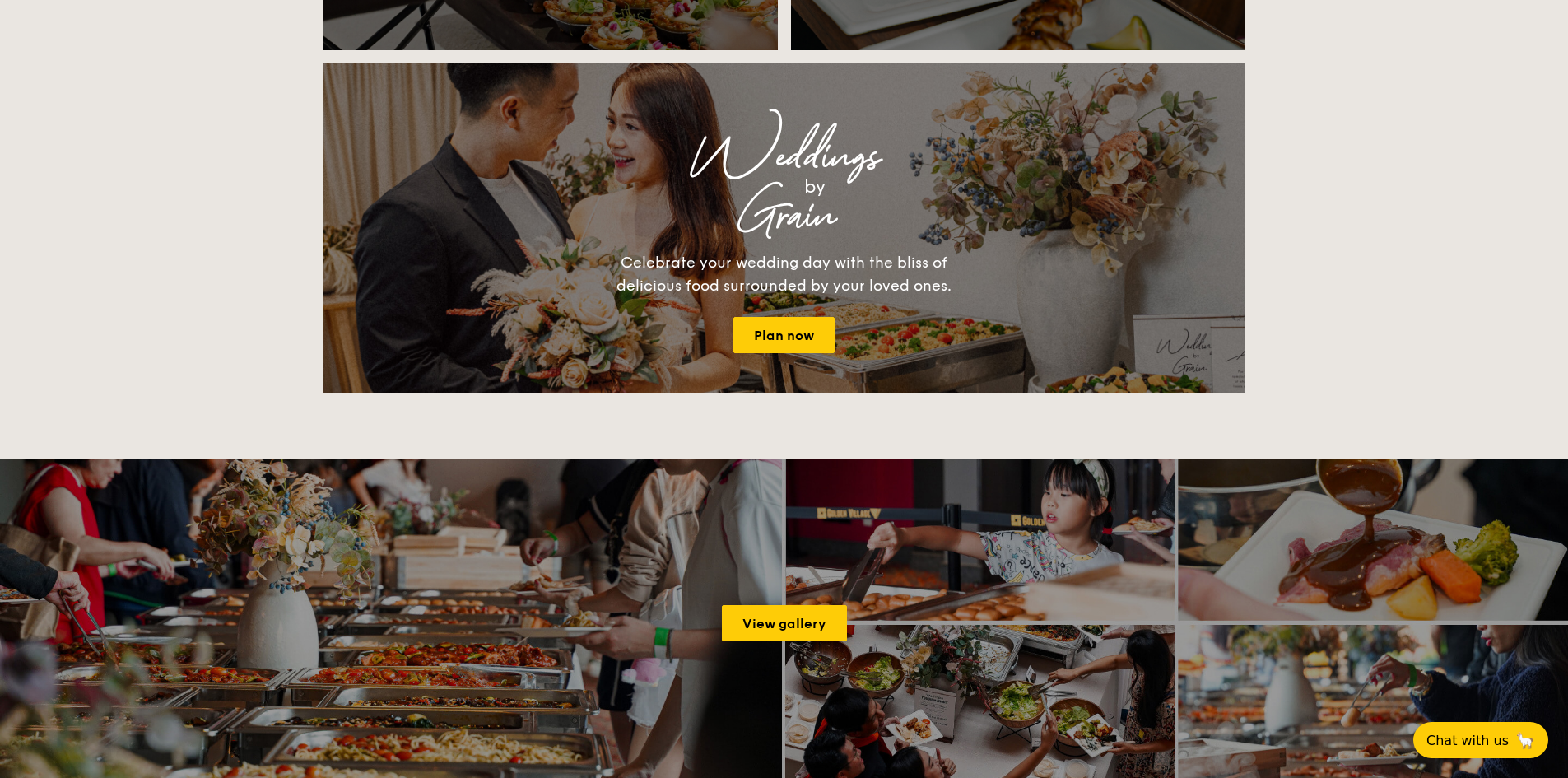
scroll to position [1811, 0]
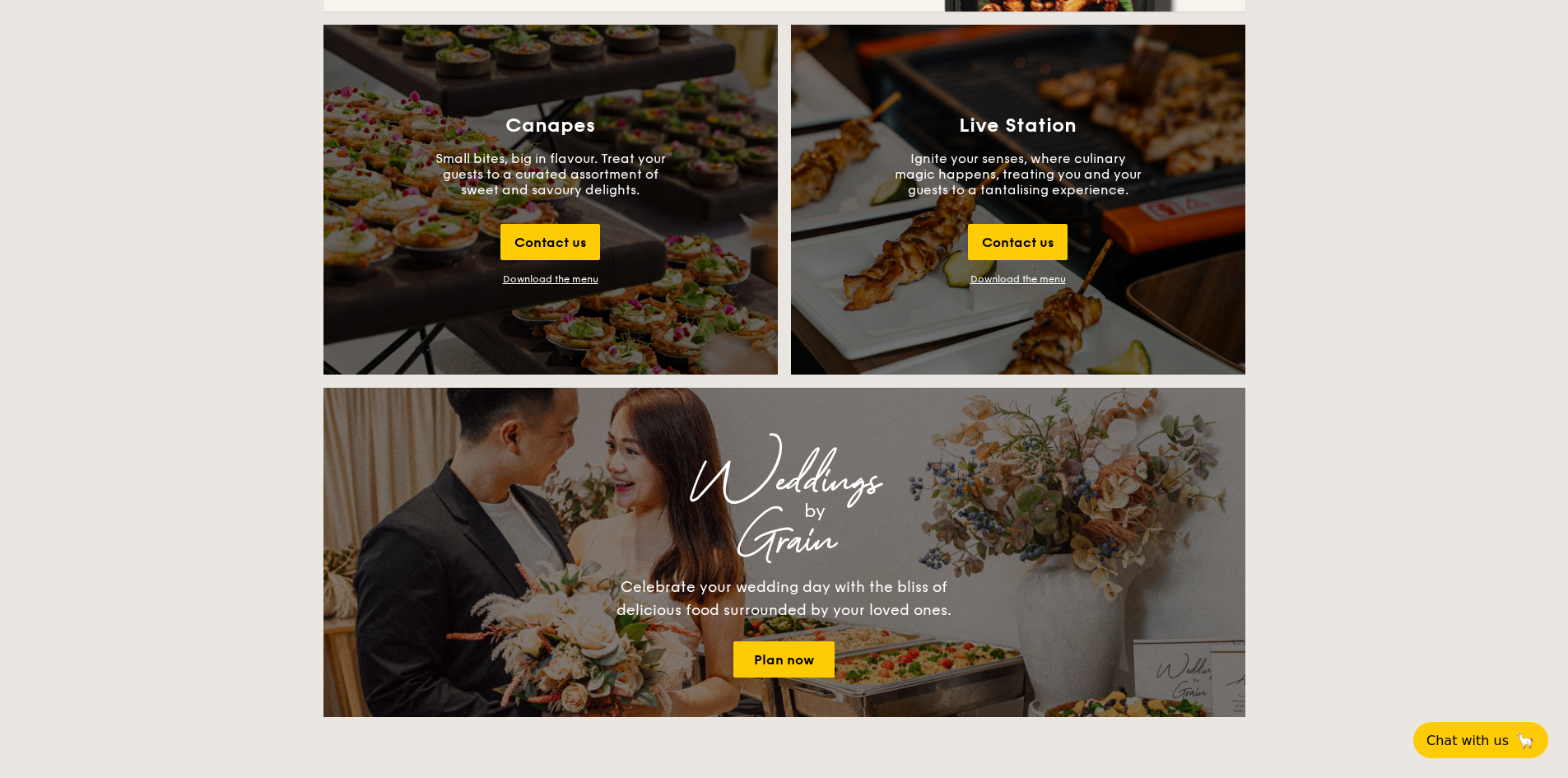
click at [564, 276] on div "Download the menu" at bounding box center [551, 280] width 96 height 12
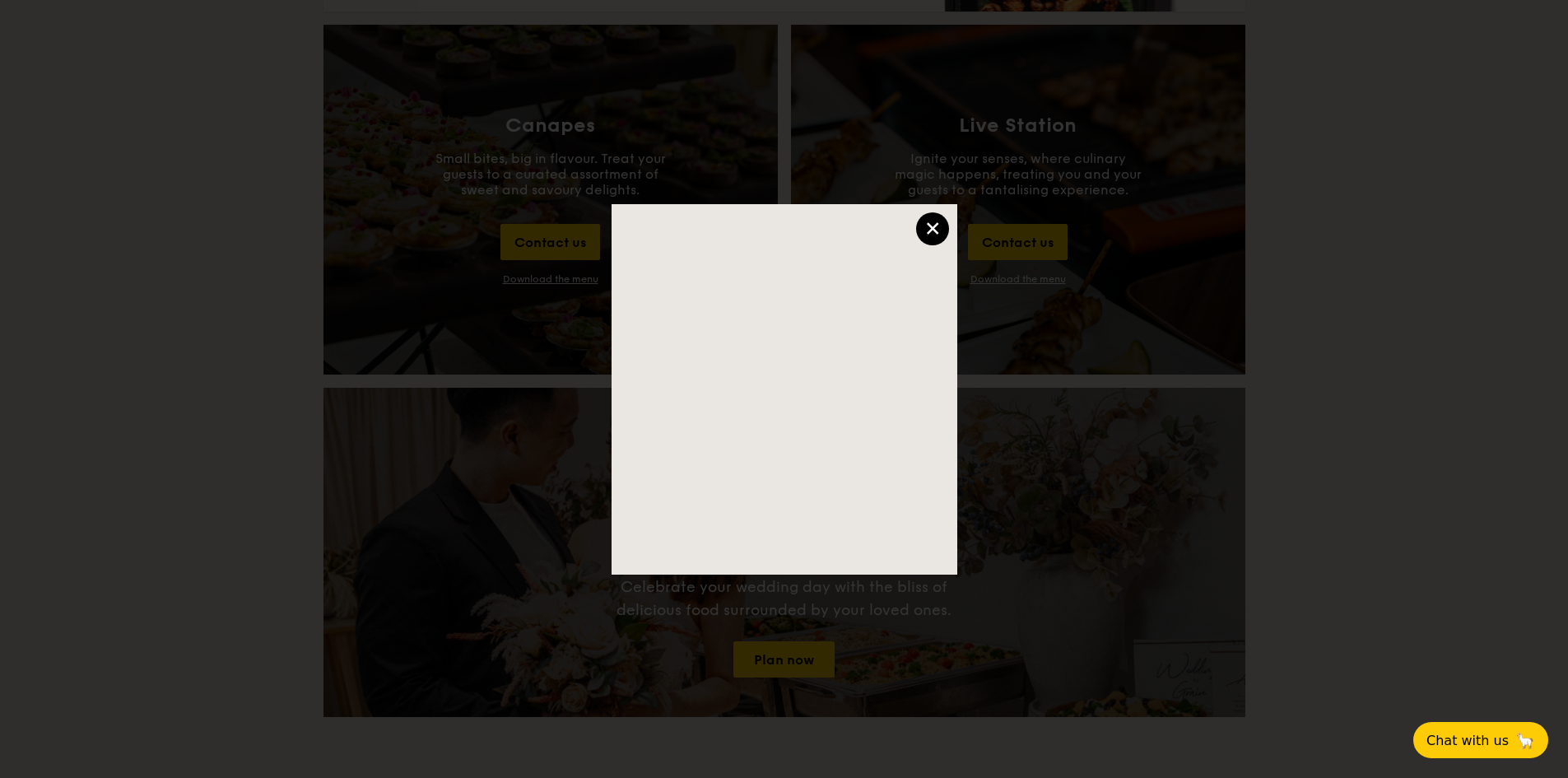
click at [937, 222] on div "×" at bounding box center [932, 228] width 33 height 33
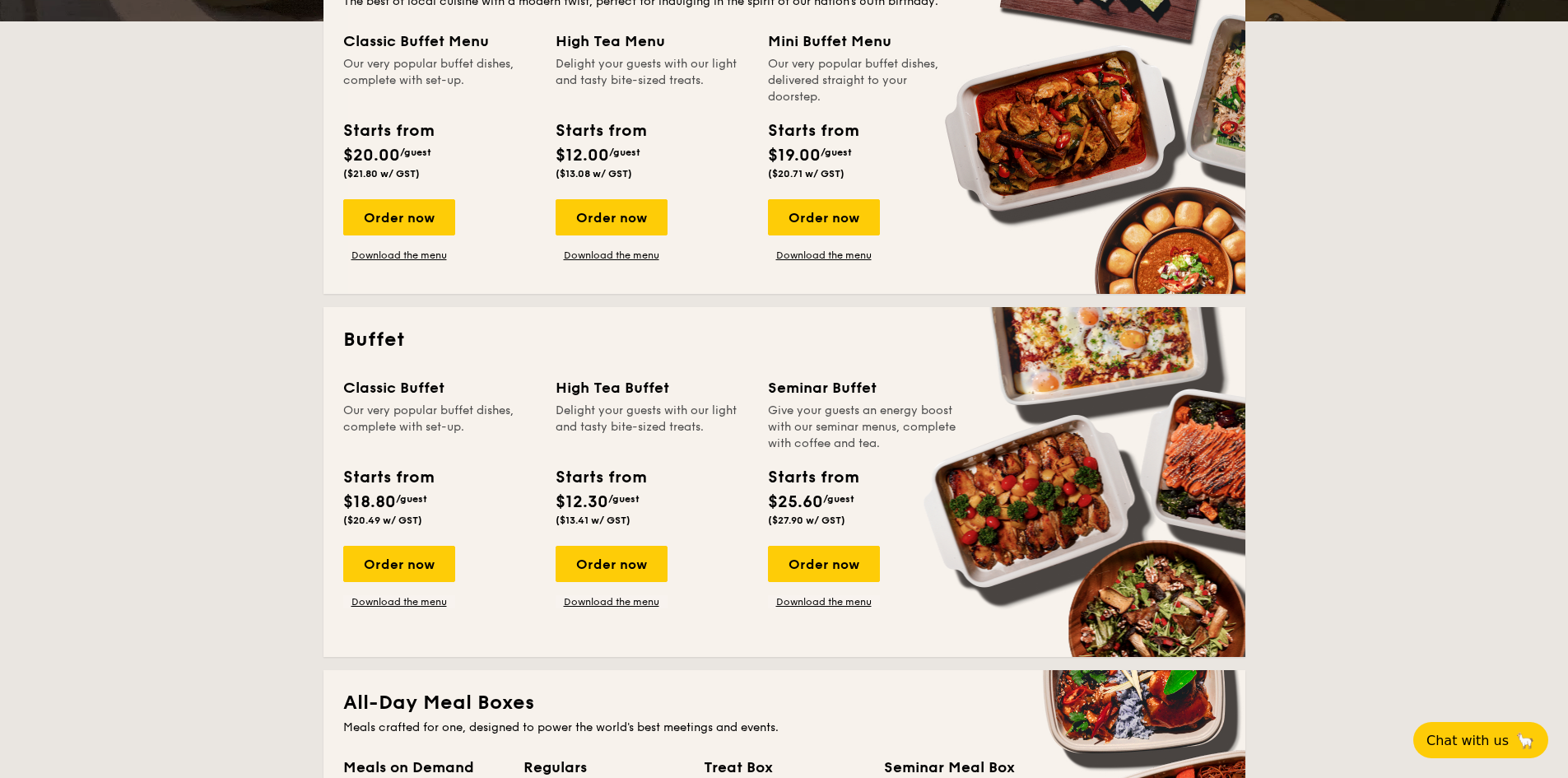
scroll to position [412, 0]
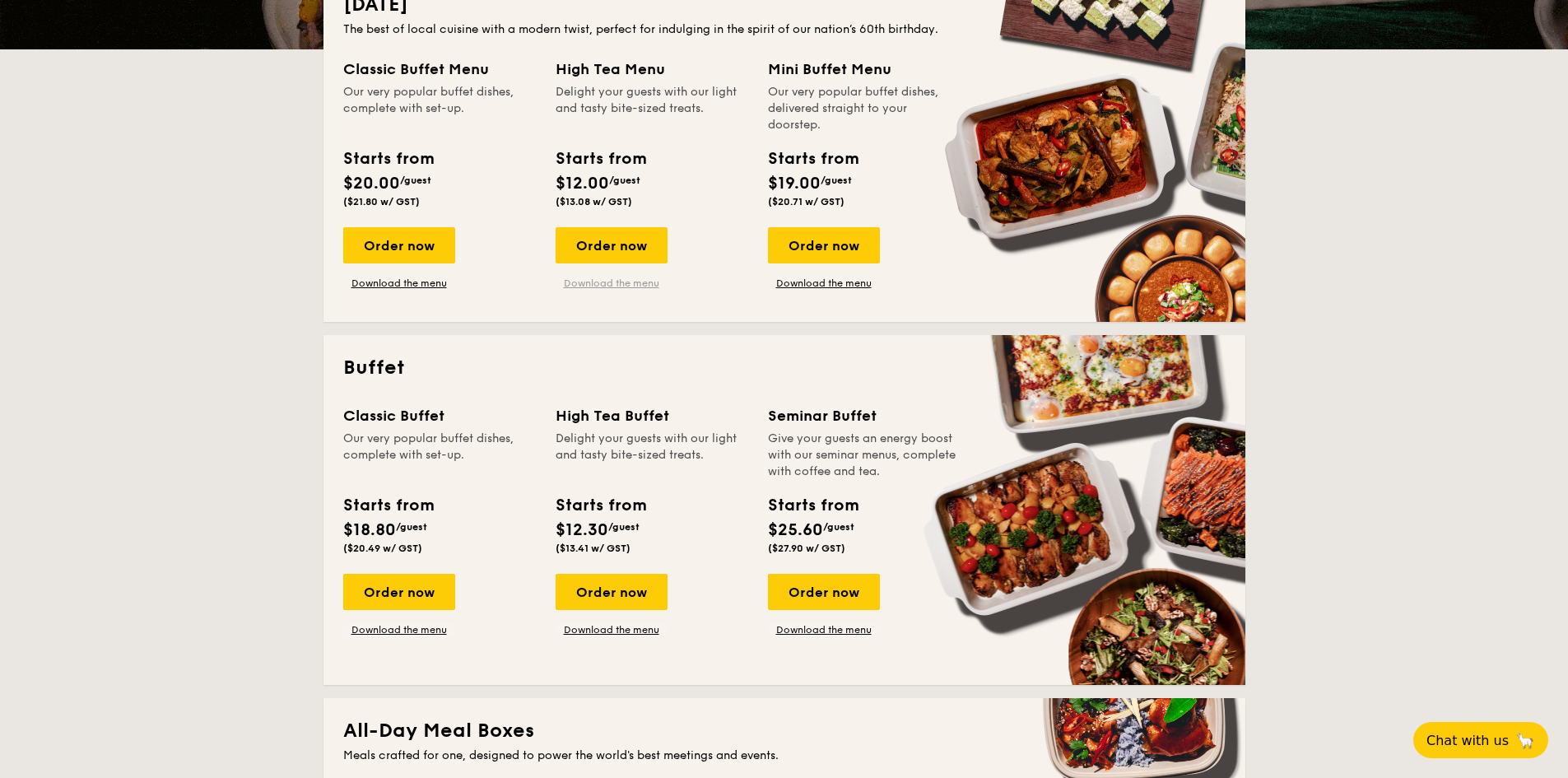
click at [601, 281] on link "Download the menu" at bounding box center [612, 283] width 112 height 13
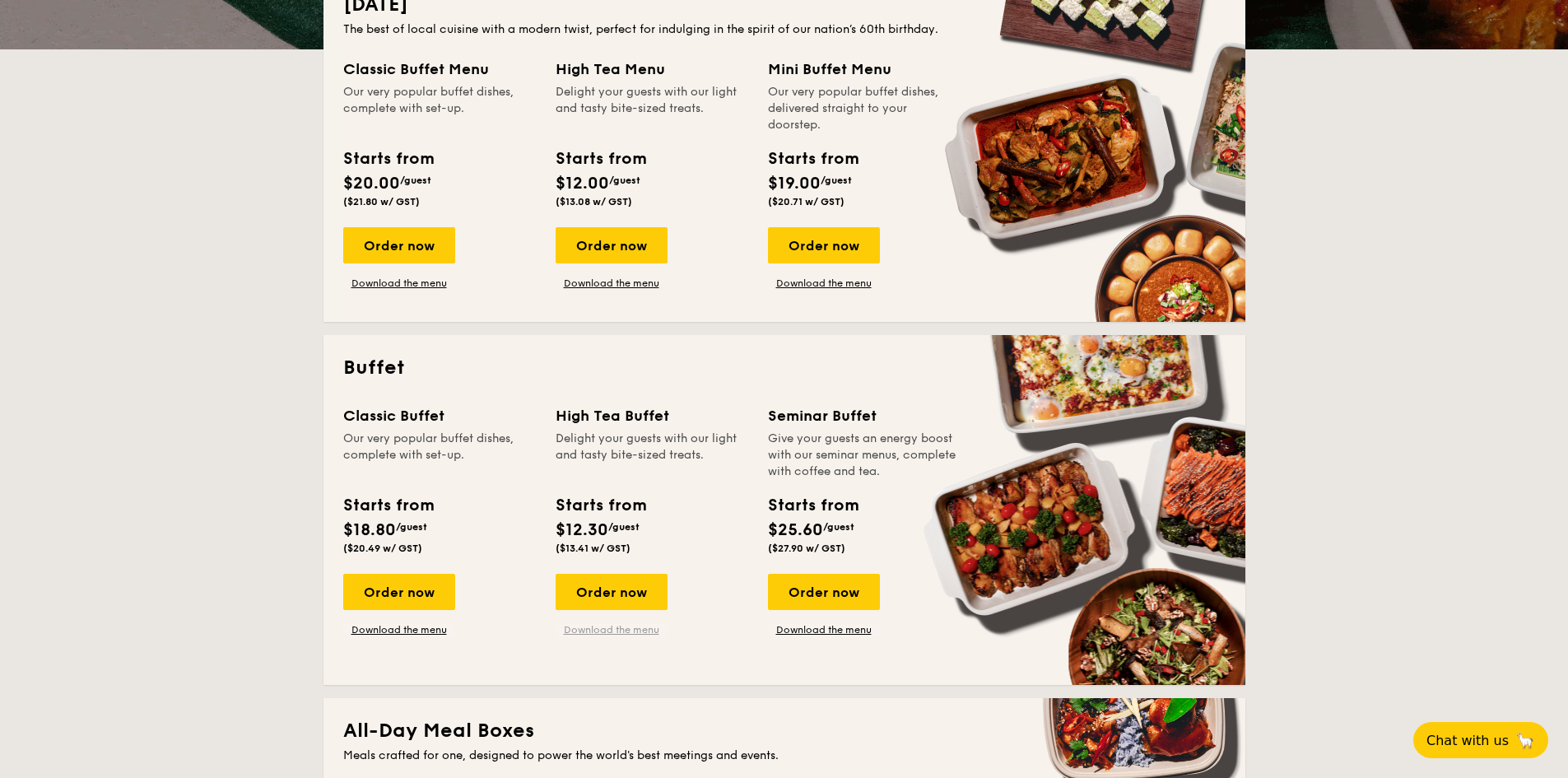
click at [619, 626] on link "Download the menu" at bounding box center [612, 629] width 112 height 13
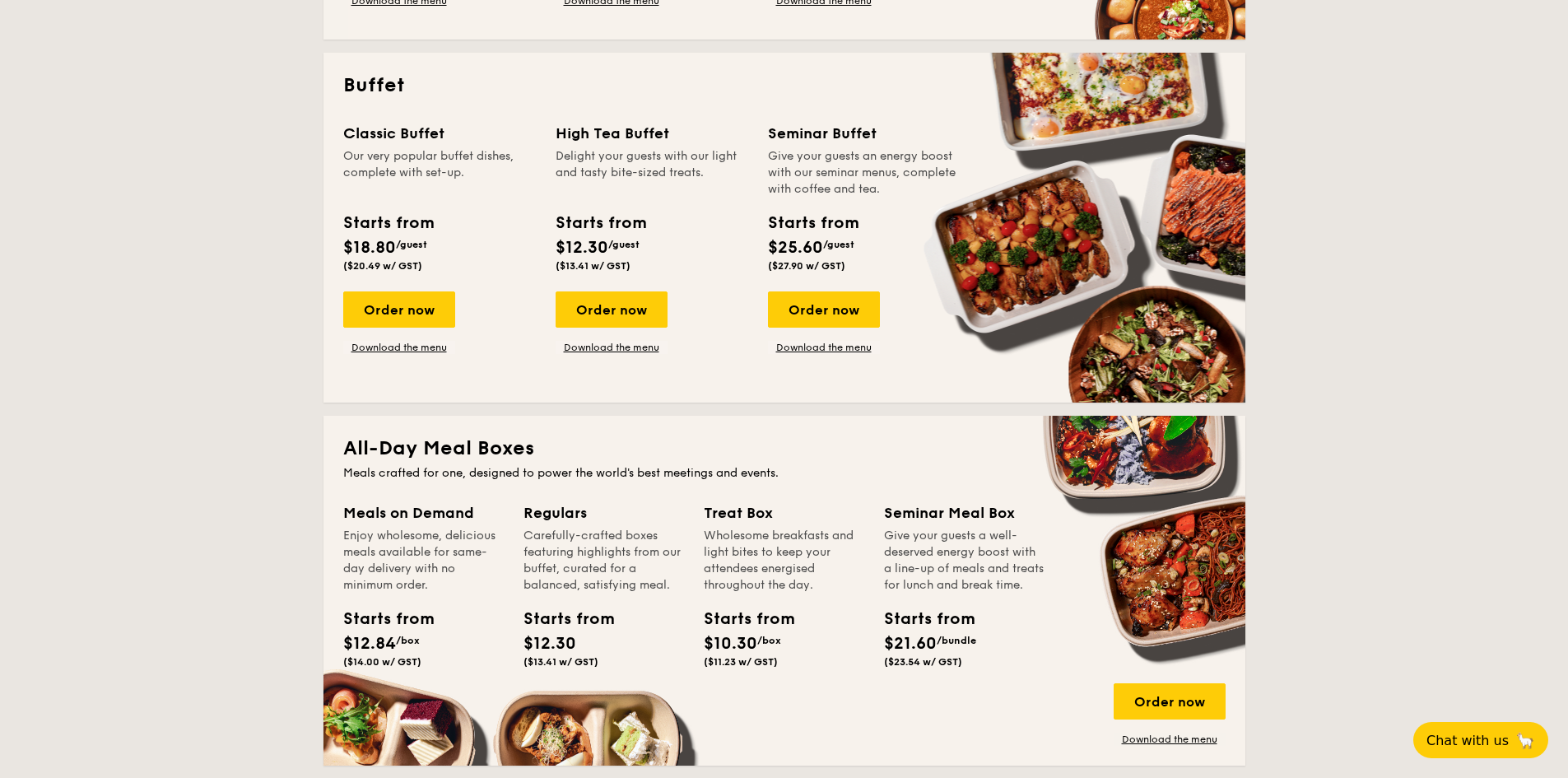
scroll to position [741, 0]
